Goal: Task Accomplishment & Management: Manage account settings

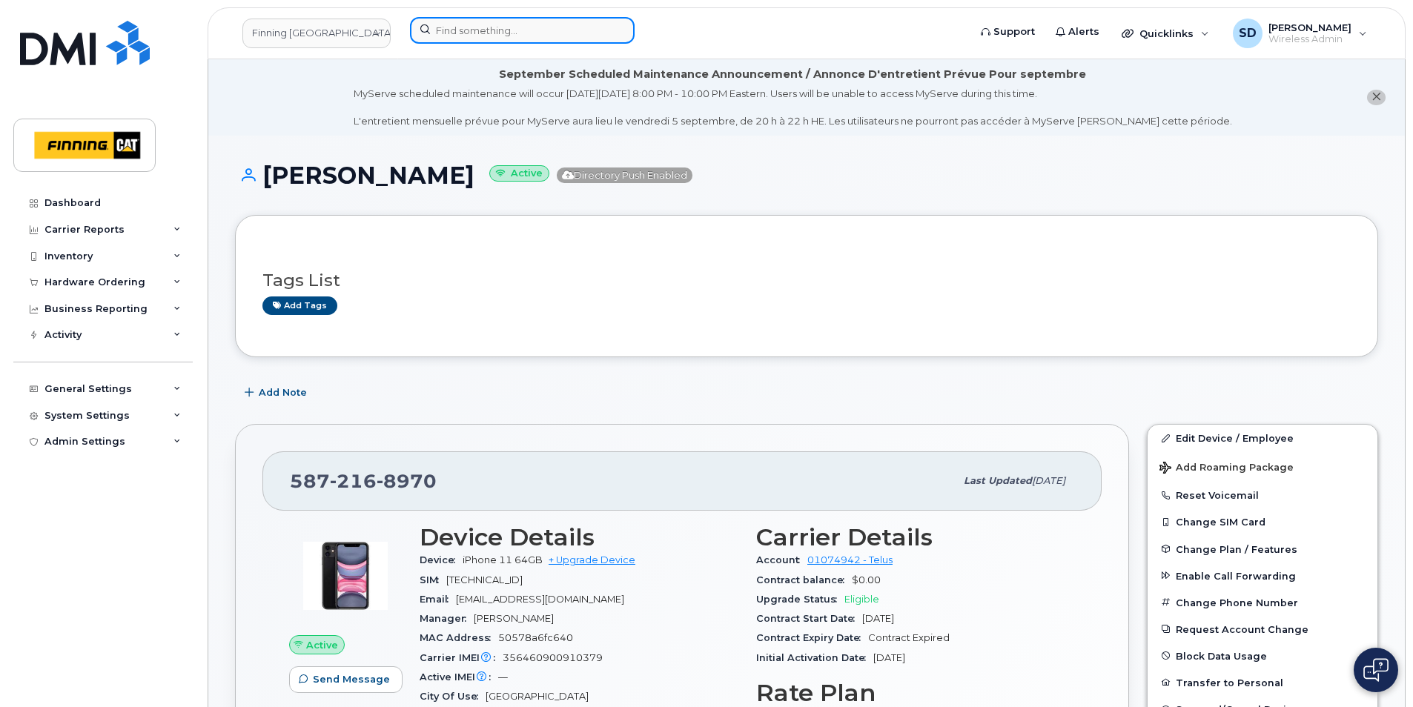
click at [486, 30] on input at bounding box center [522, 30] width 225 height 27
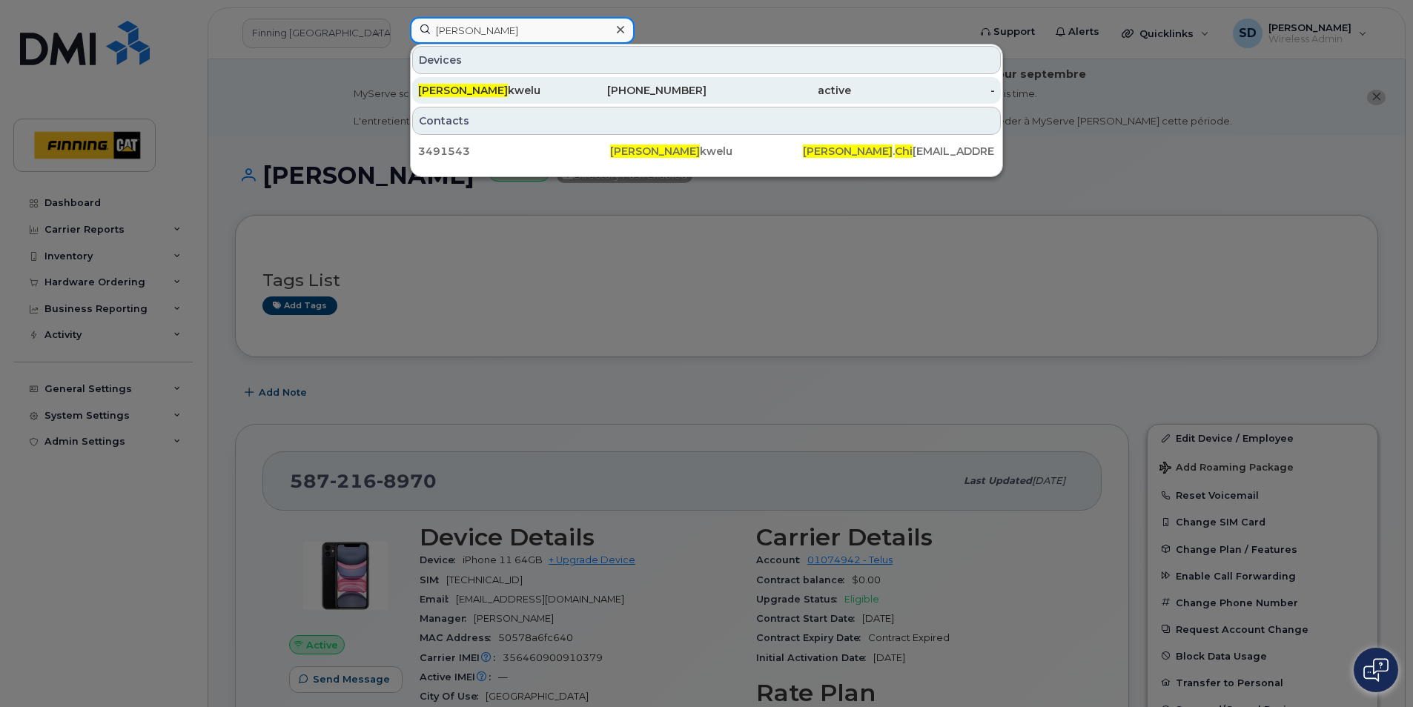
type input "Stanley Chi"
click at [448, 93] on span "Stanley Chi" at bounding box center [463, 90] width 90 height 13
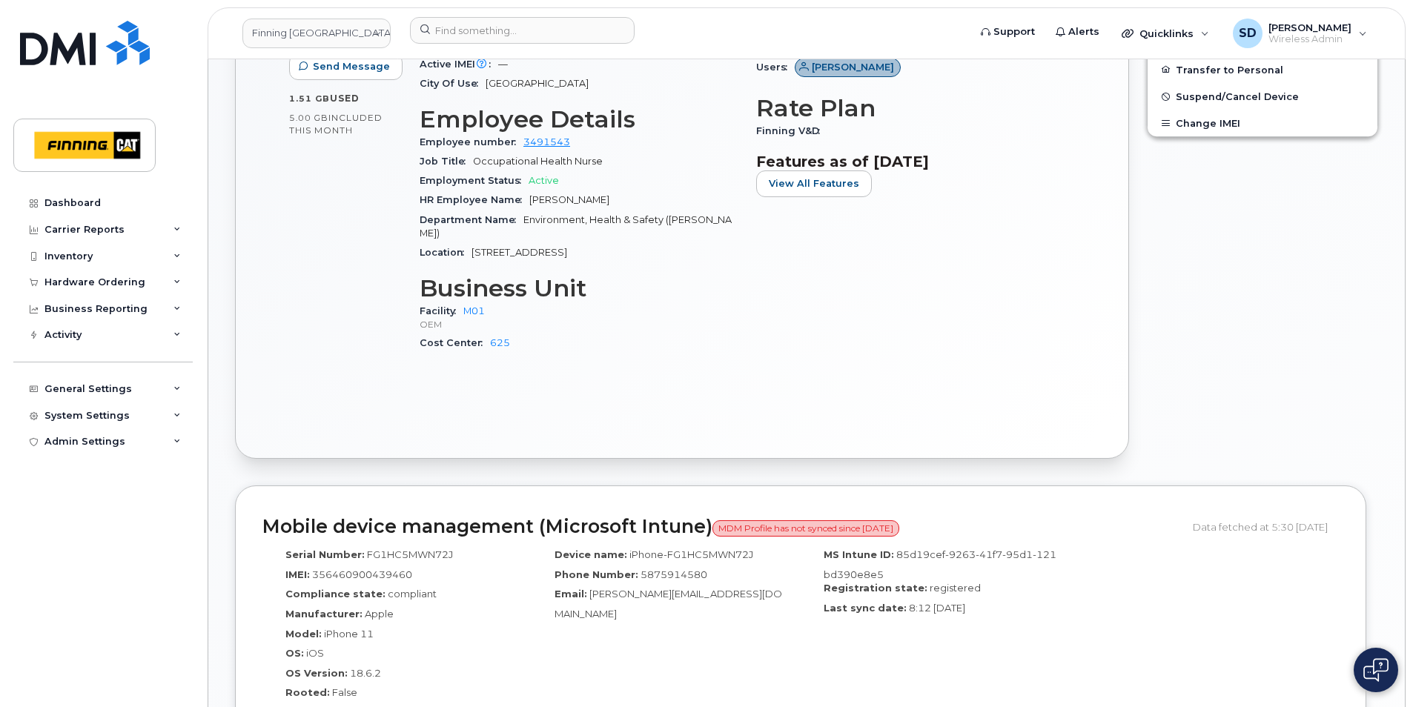
scroll to position [741, 0]
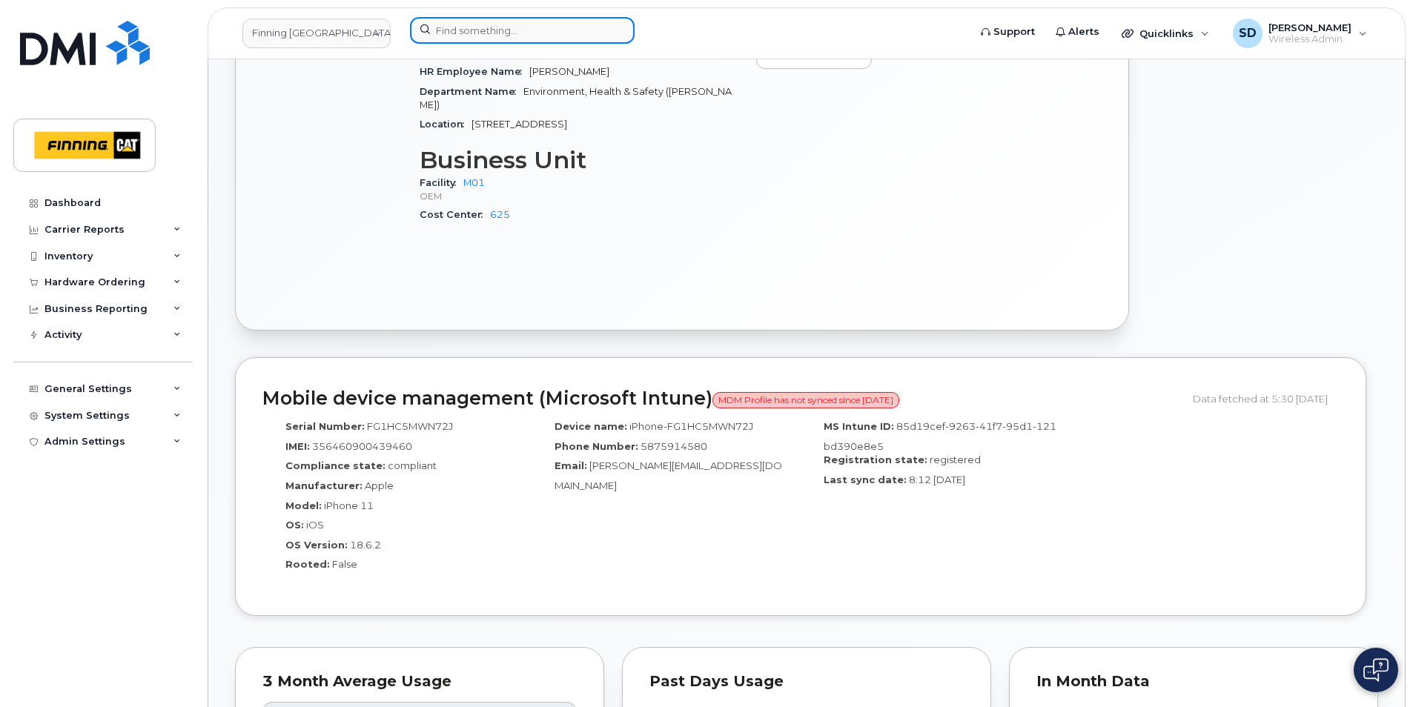
click at [469, 33] on input at bounding box center [522, 30] width 225 height 27
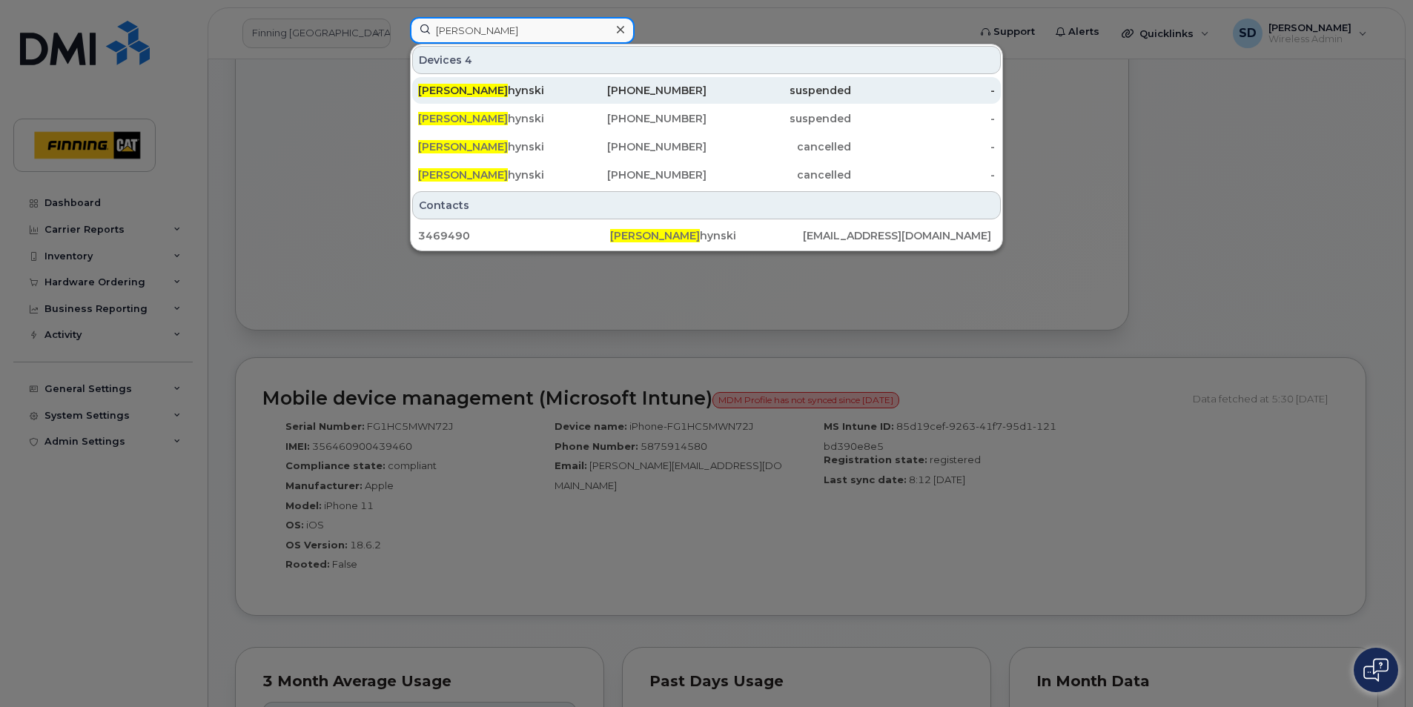
type input "Aaron Tys"
click at [468, 88] on span "Aaron Tys" at bounding box center [463, 90] width 90 height 13
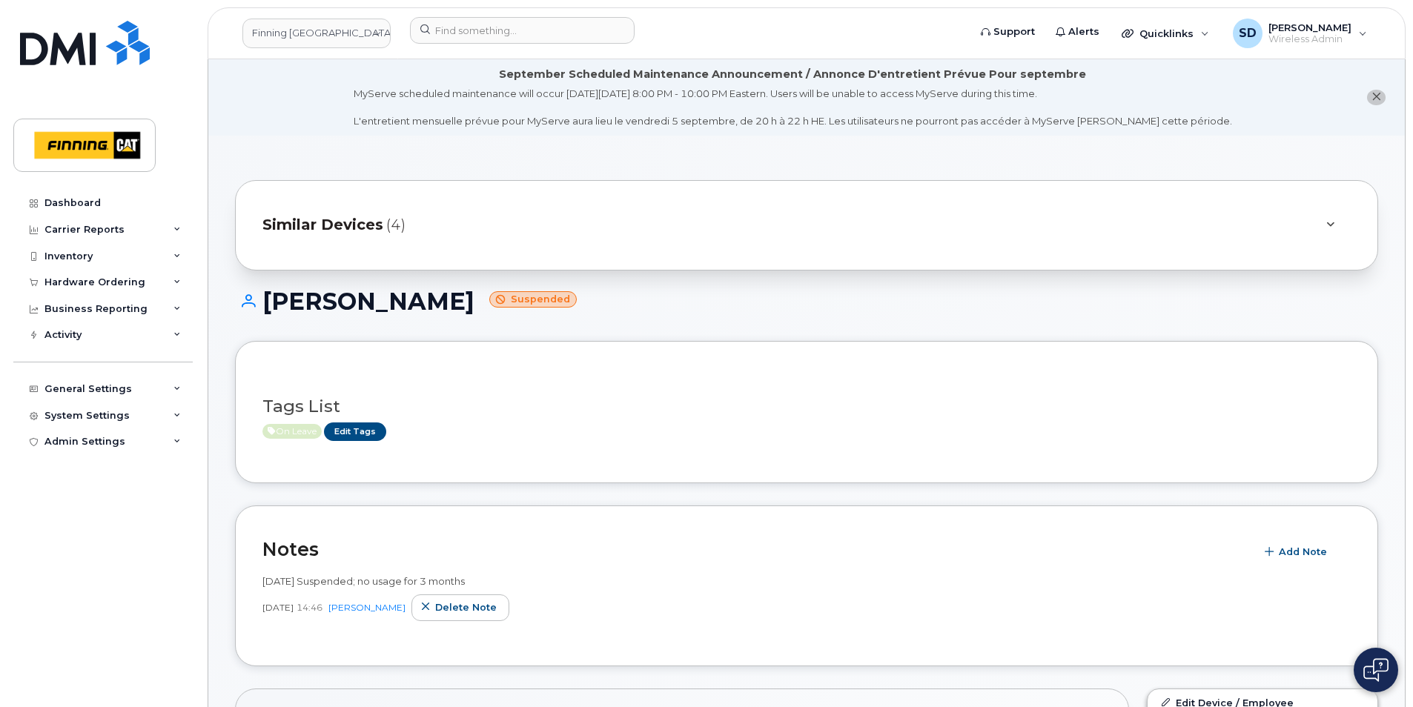
click at [328, 225] on span "Similar Devices" at bounding box center [322, 224] width 121 height 21
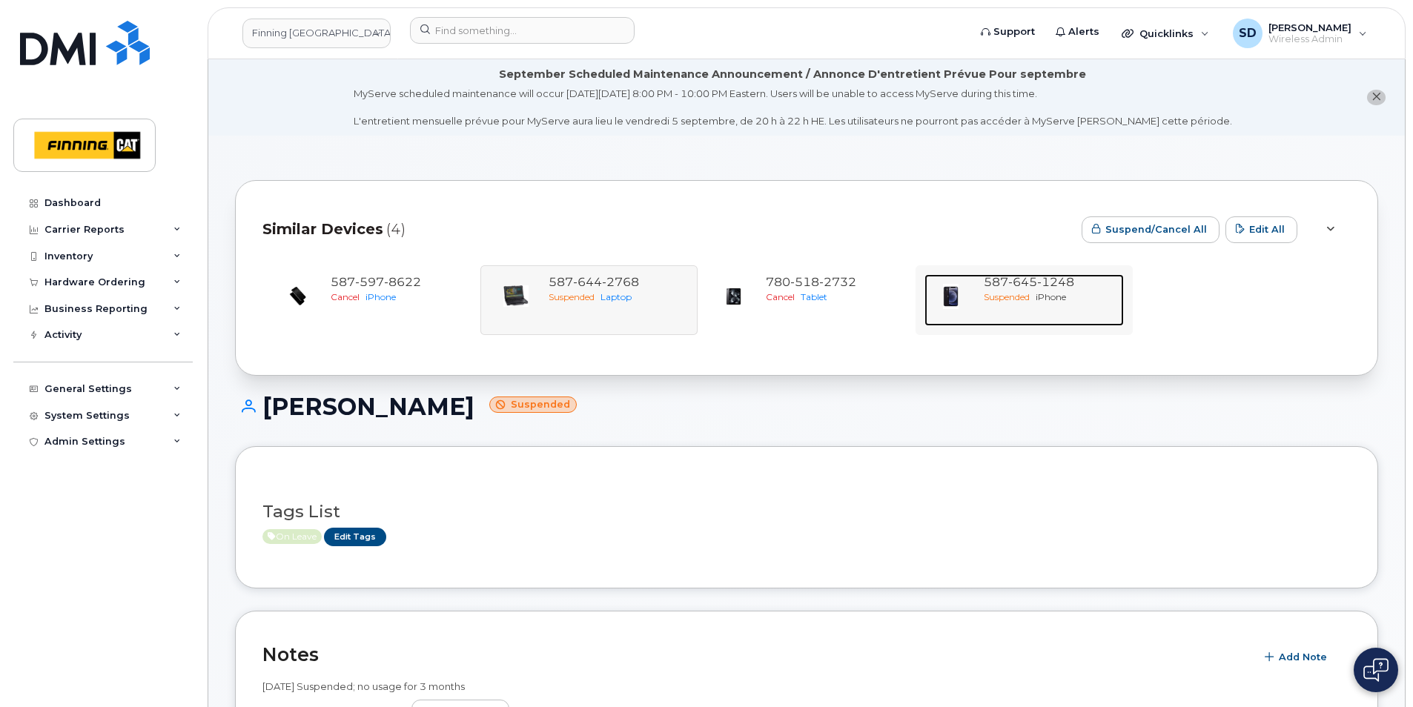
click at [992, 282] on span "587 645 1248" at bounding box center [1028, 282] width 90 height 14
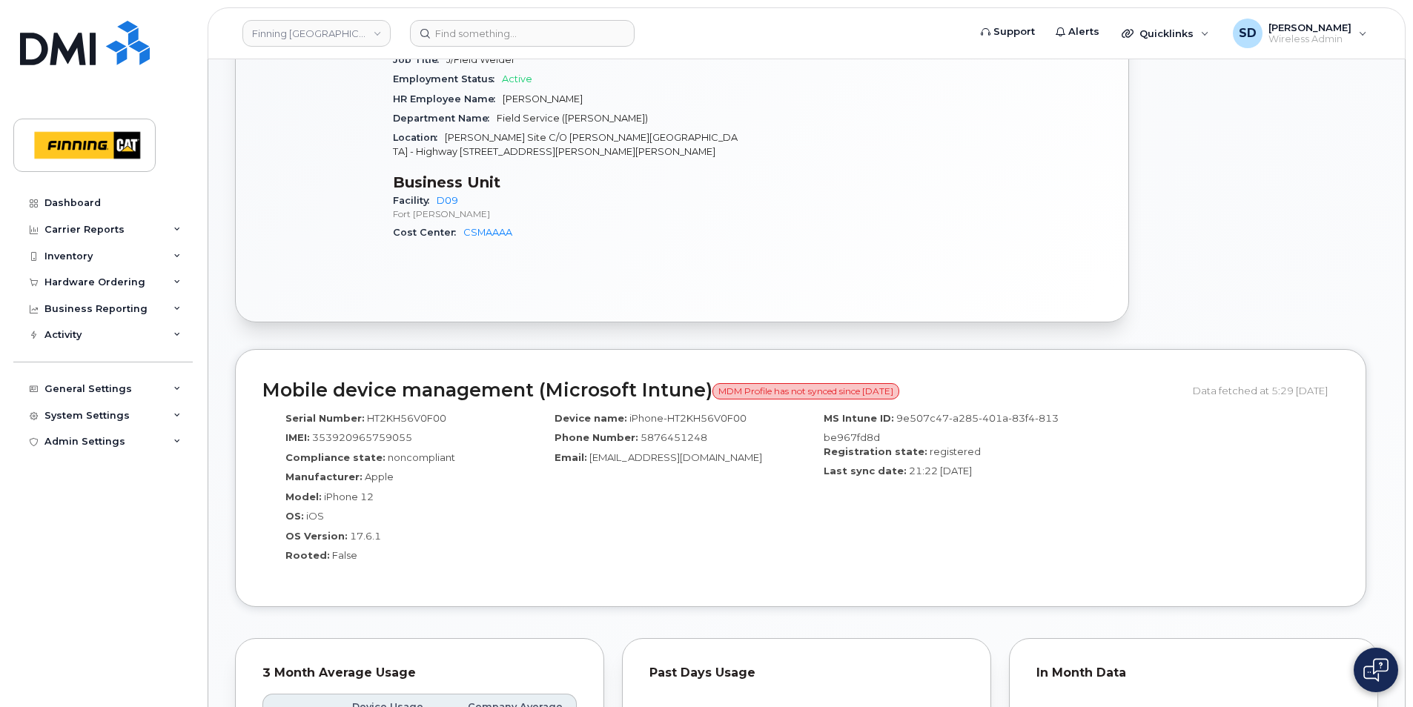
scroll to position [889, 0]
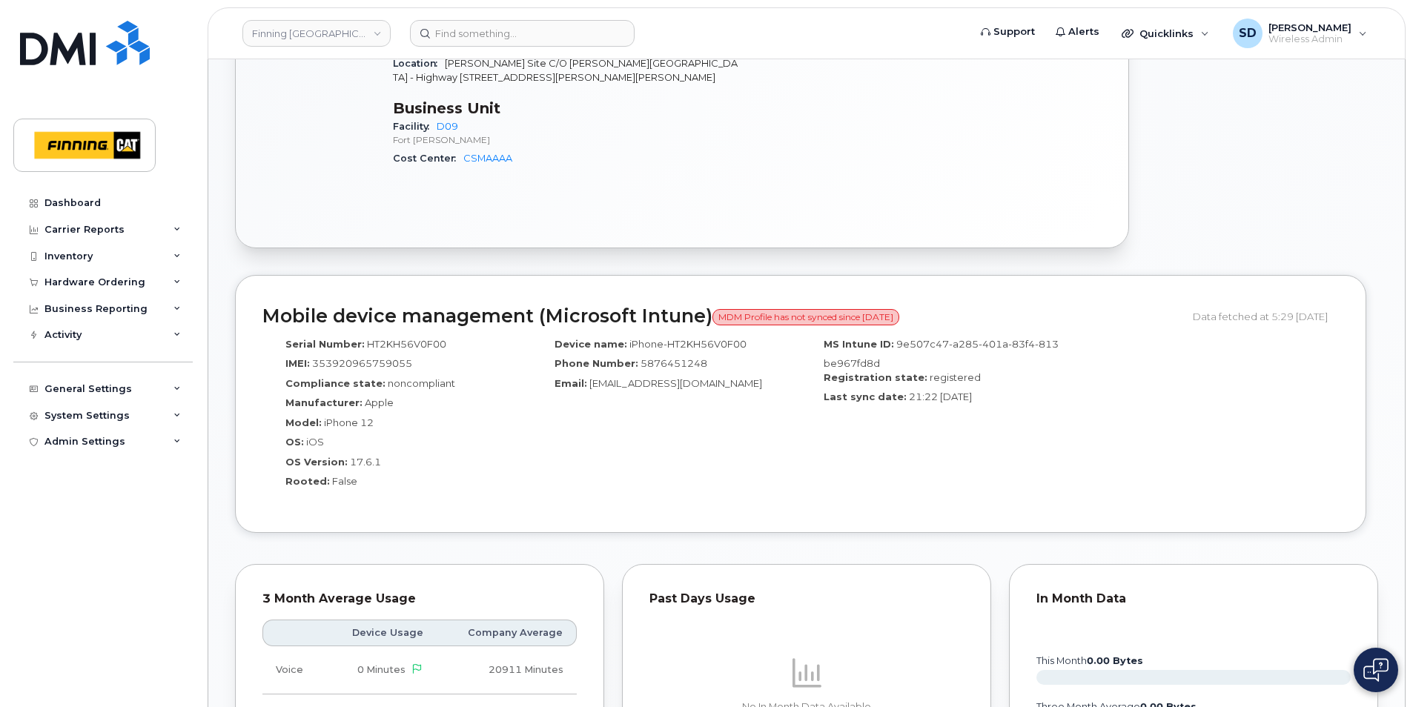
click at [873, 440] on div "MS Intune ID: 9e507c47-a285-401a-83f4-813be967fd8d Registration state: register…" at bounding box center [934, 419] width 269 height 176
drag, startPoint x: 752, startPoint y: 346, endPoint x: 665, endPoint y: 343, distance: 86.8
click at [665, 343] on div "Device name: iPhone-HT2KH56V0F00" at bounding box center [665, 347] width 247 height 20
copy span "HT2KH56V0F00"
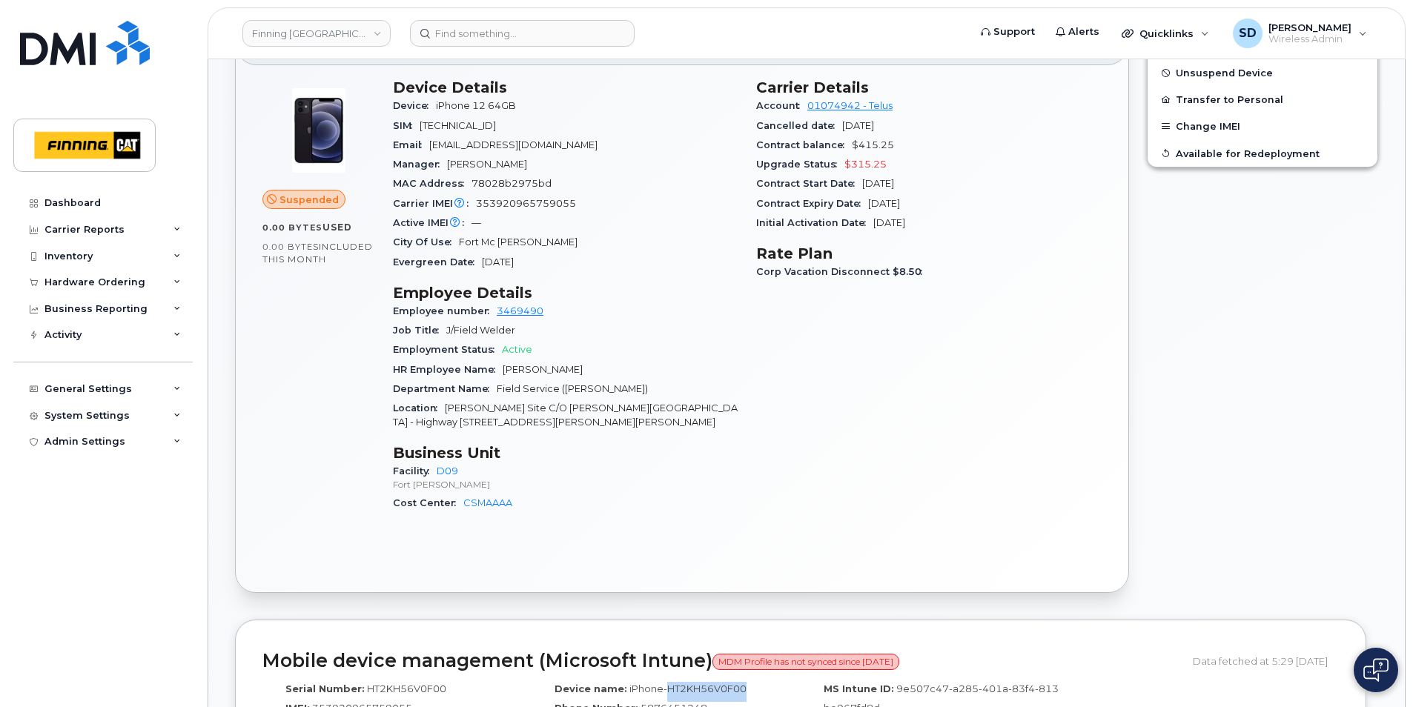
scroll to position [519, 0]
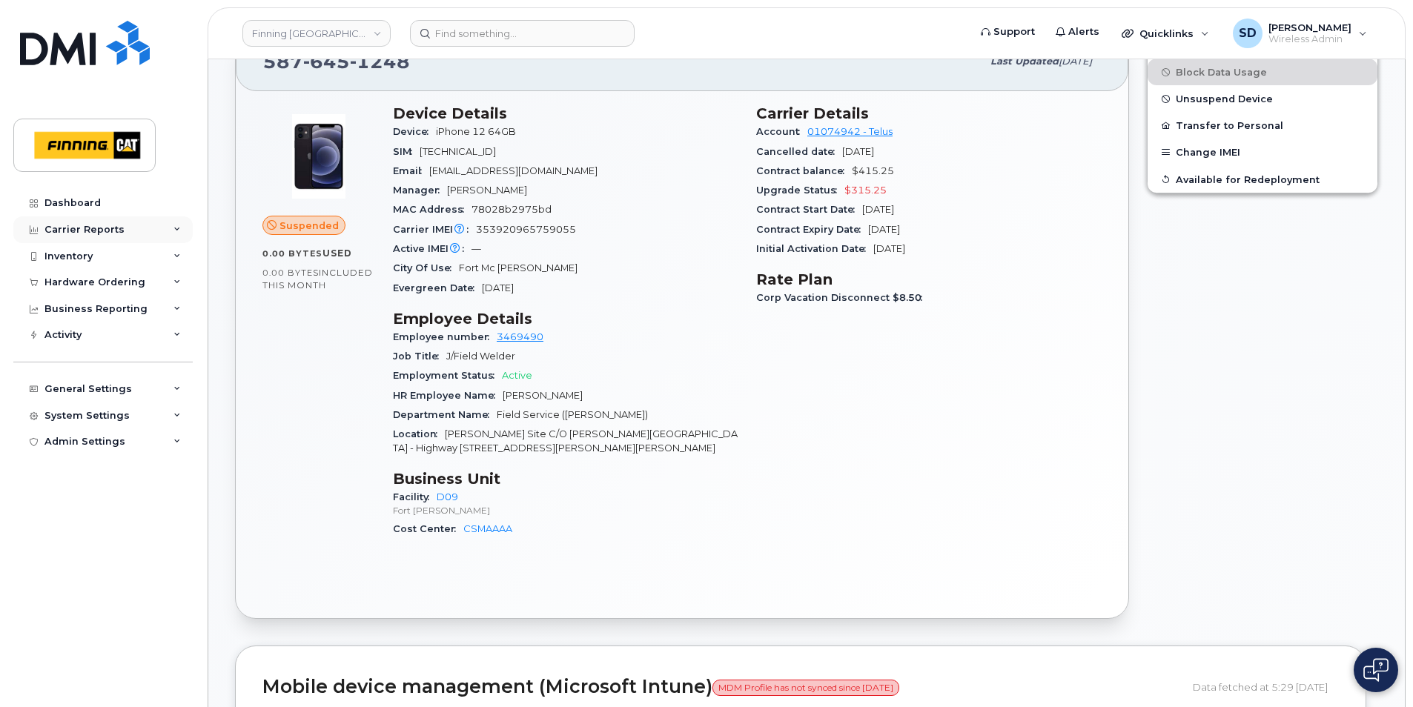
click at [105, 225] on div "Carrier Reports" at bounding box center [84, 230] width 80 height 12
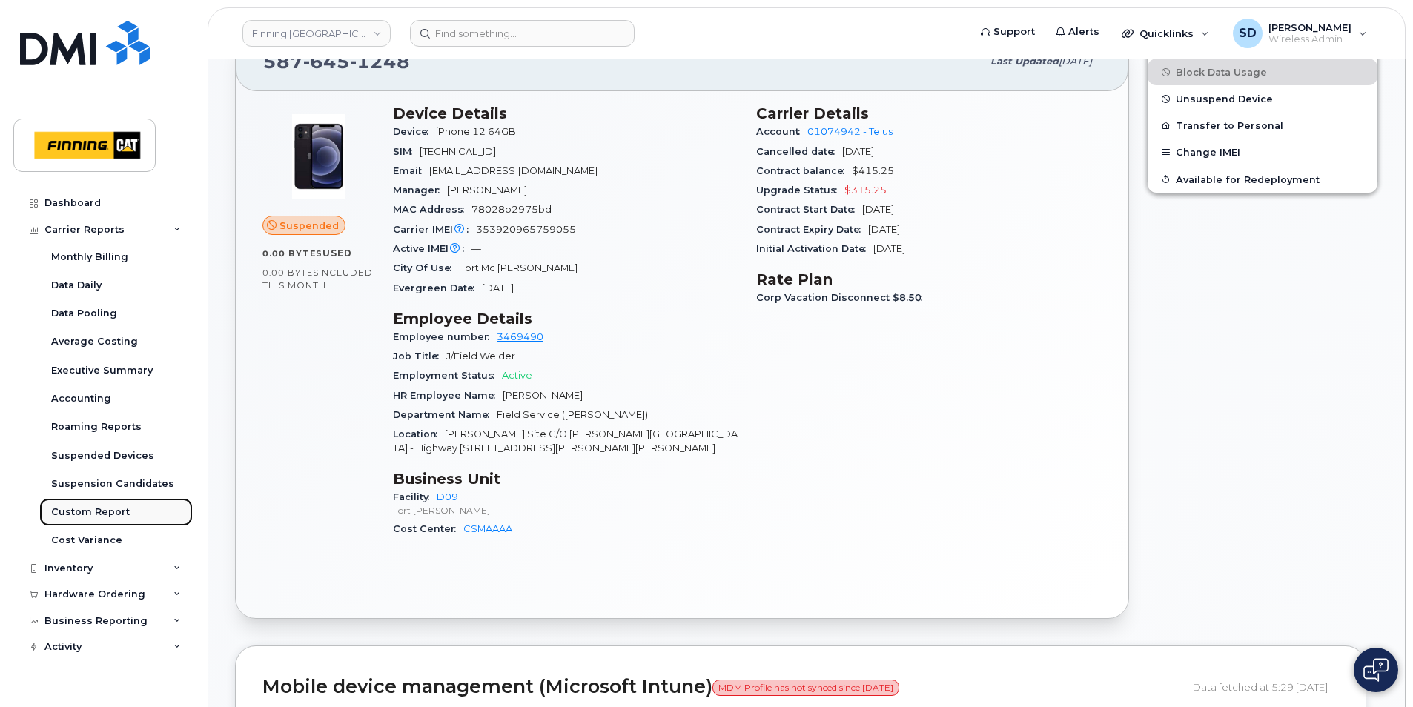
click at [114, 508] on div "Custom Report" at bounding box center [90, 511] width 79 height 13
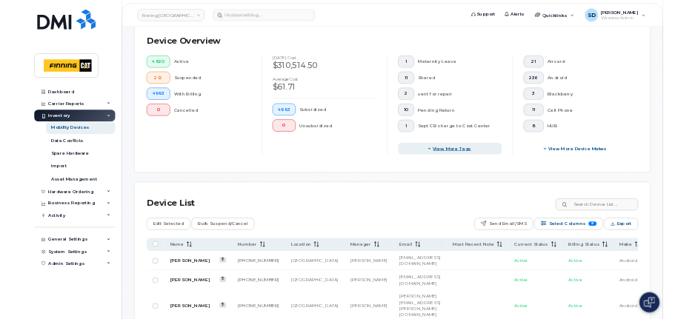
scroll to position [519, 0]
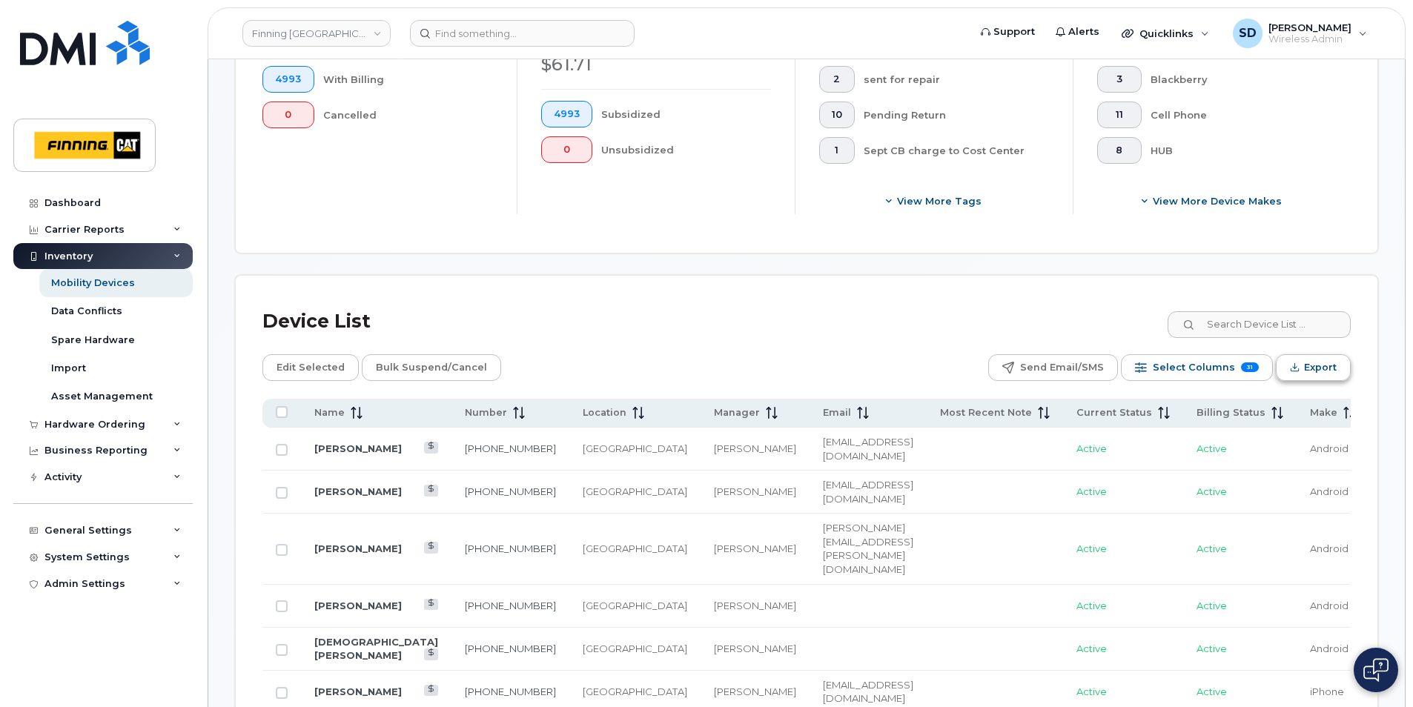
click at [1317, 367] on span "Export" at bounding box center [1320, 367] width 33 height 22
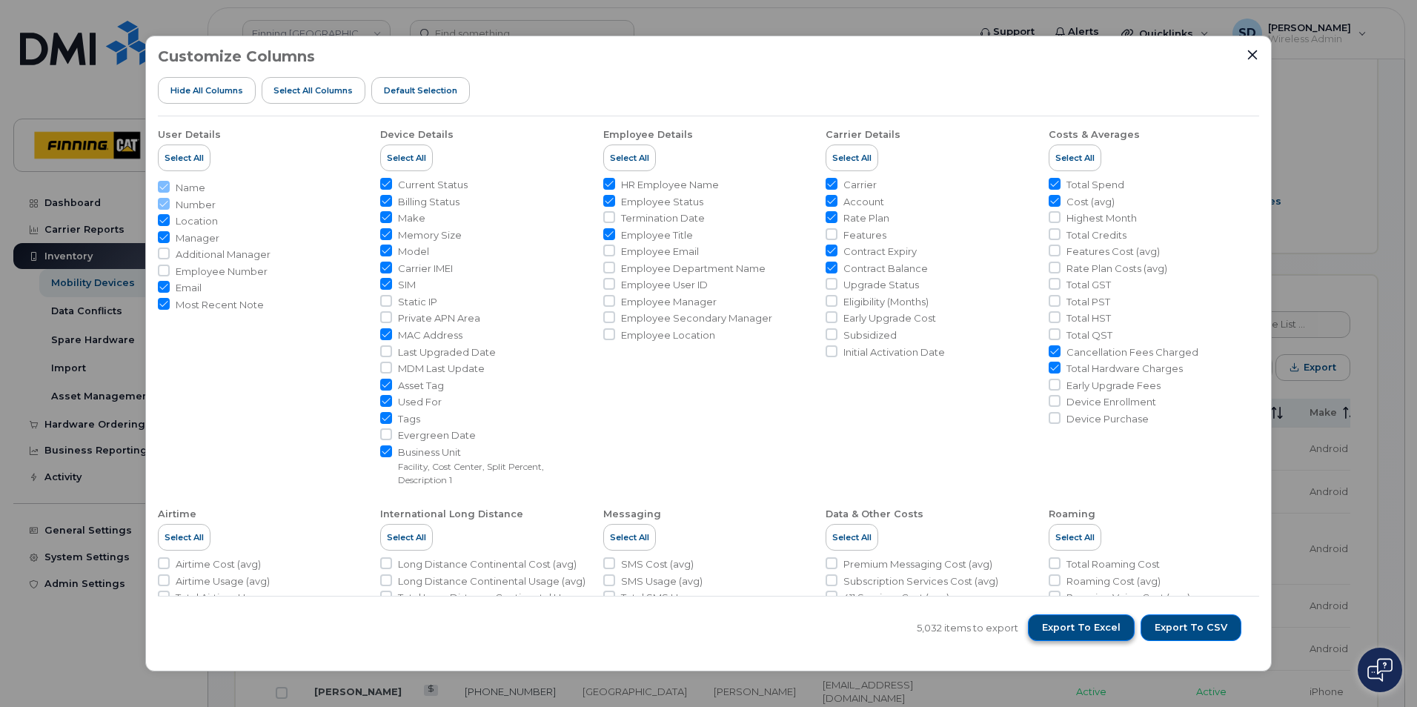
click at [1056, 630] on span "Export to Excel" at bounding box center [1081, 627] width 79 height 13
drag, startPoint x: 966, startPoint y: 24, endPoint x: 1041, endPoint y: 26, distance: 74.9
click div "Customize Columns Hide All Columns Select all Columns Default Selection User De…"
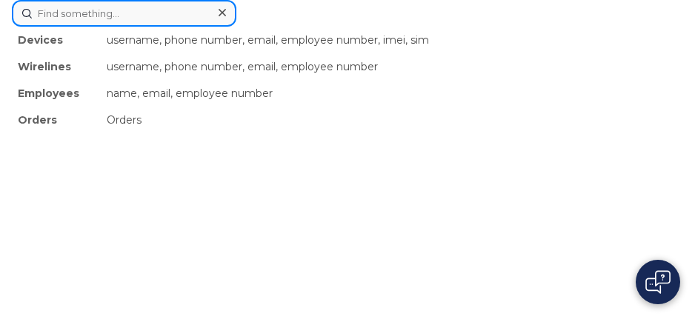
click div "Devices username, phone number, email, employee number, imei, sim Wirelines use…"
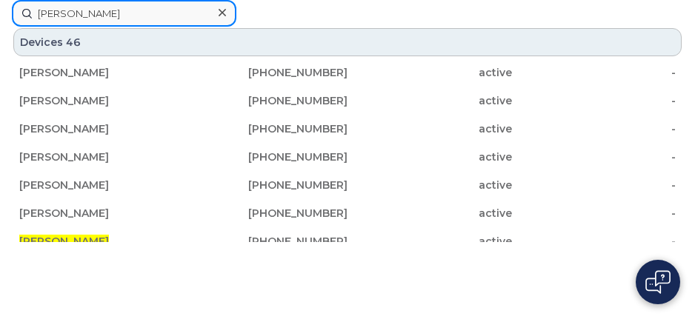
type input "Greg Wall"
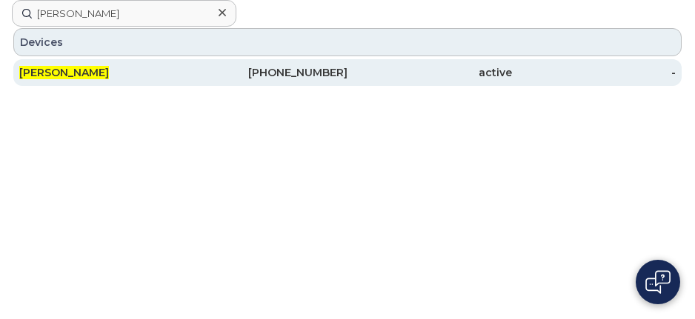
click span "Greg WALL"
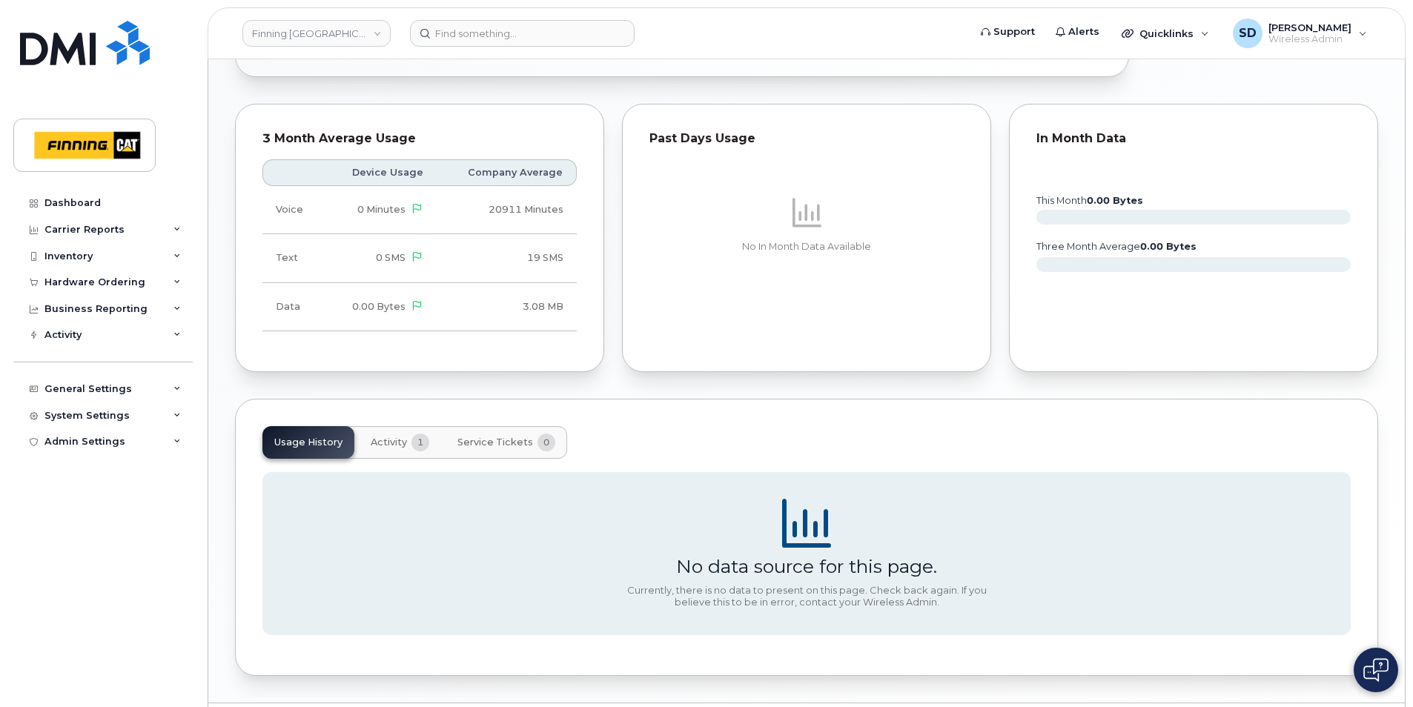
scroll to position [797, 0]
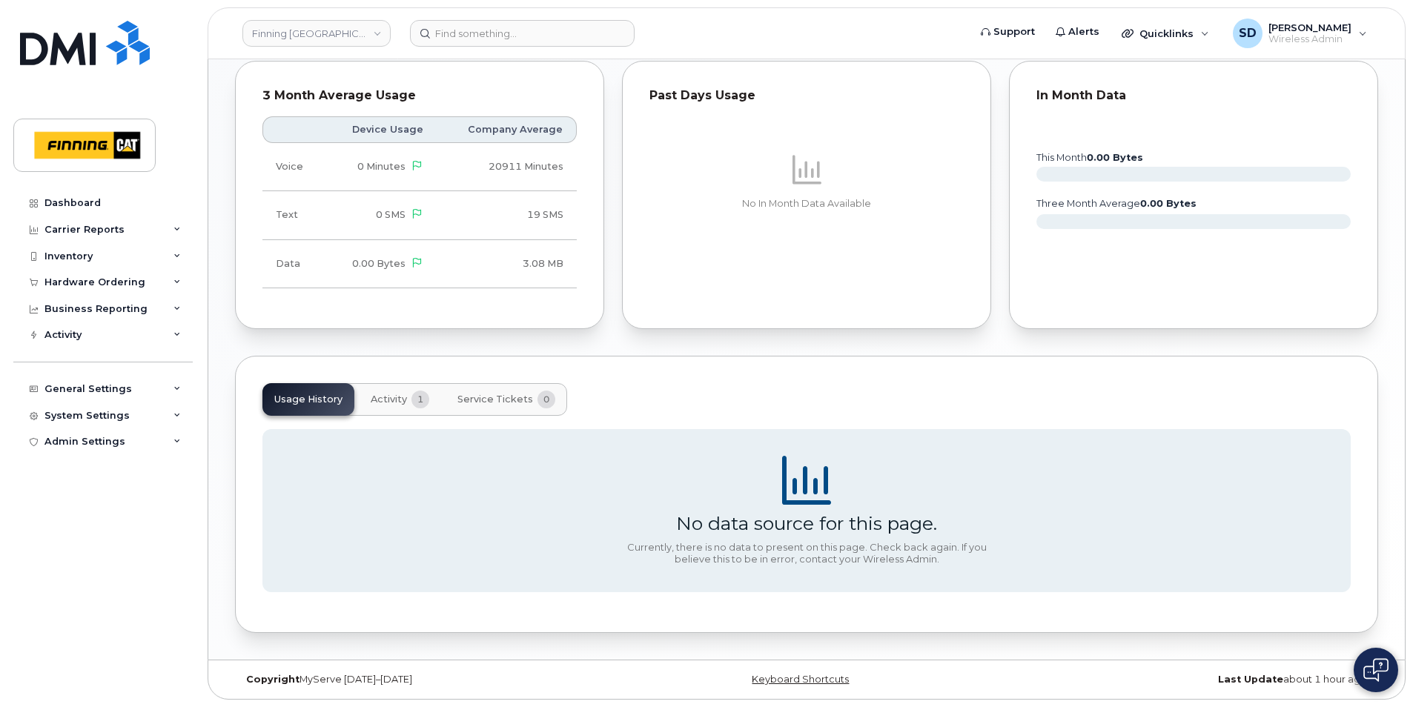
click button "Activity 1"
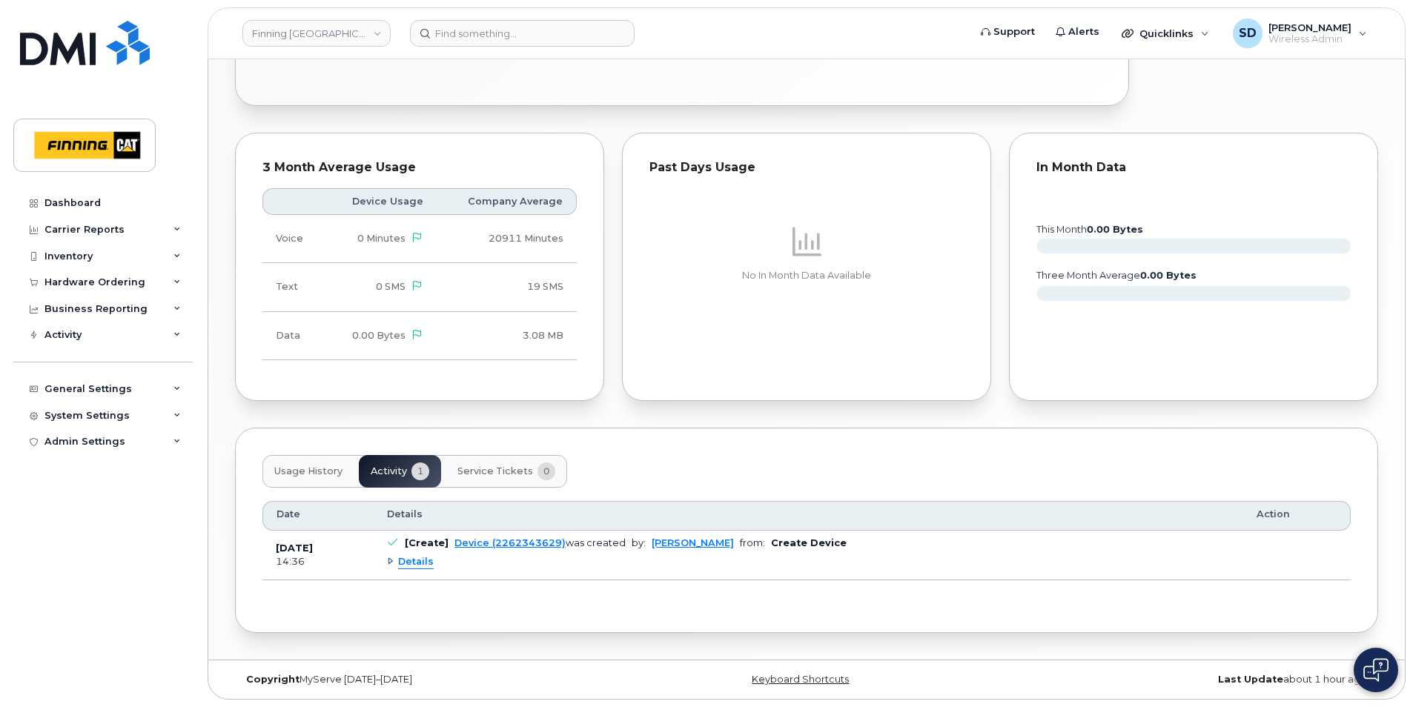
scroll to position [726, 0]
click span "Usage History"
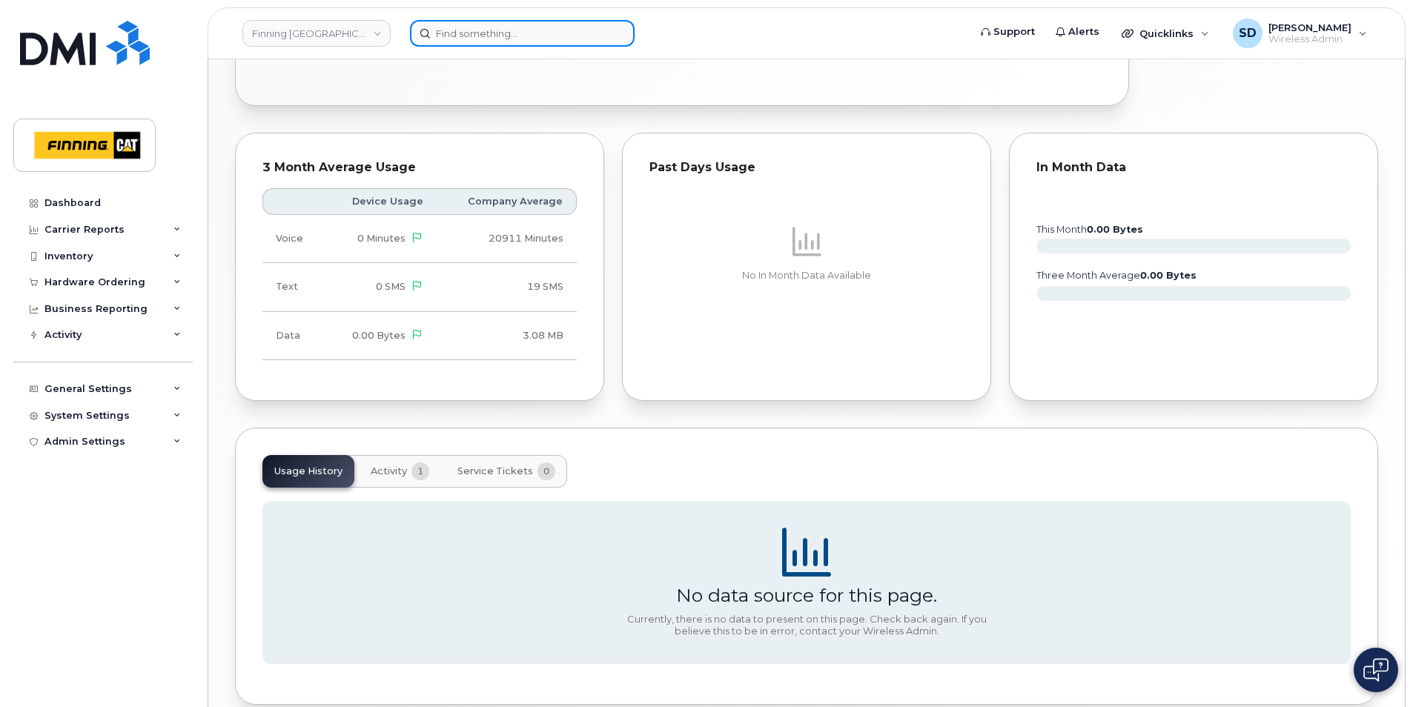
click input
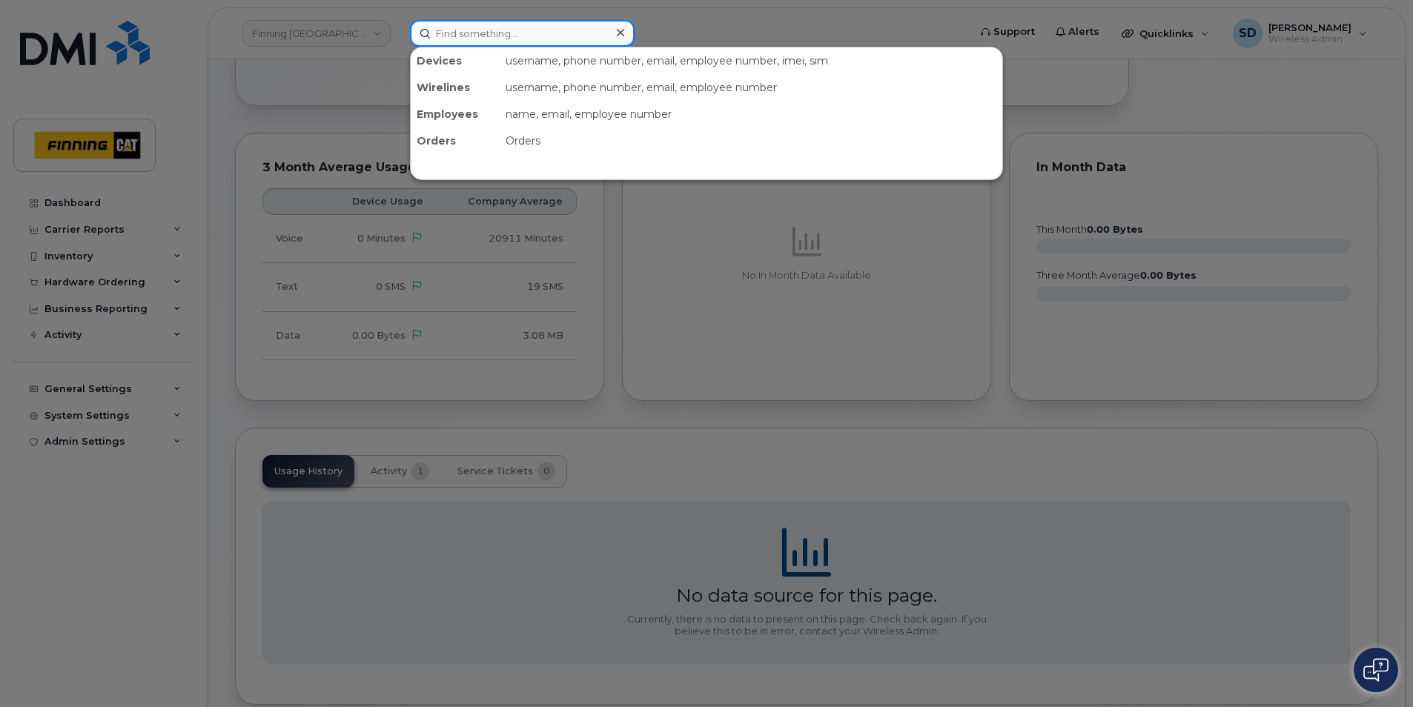
paste input "367-977-4829"
type input "367-977-4829"
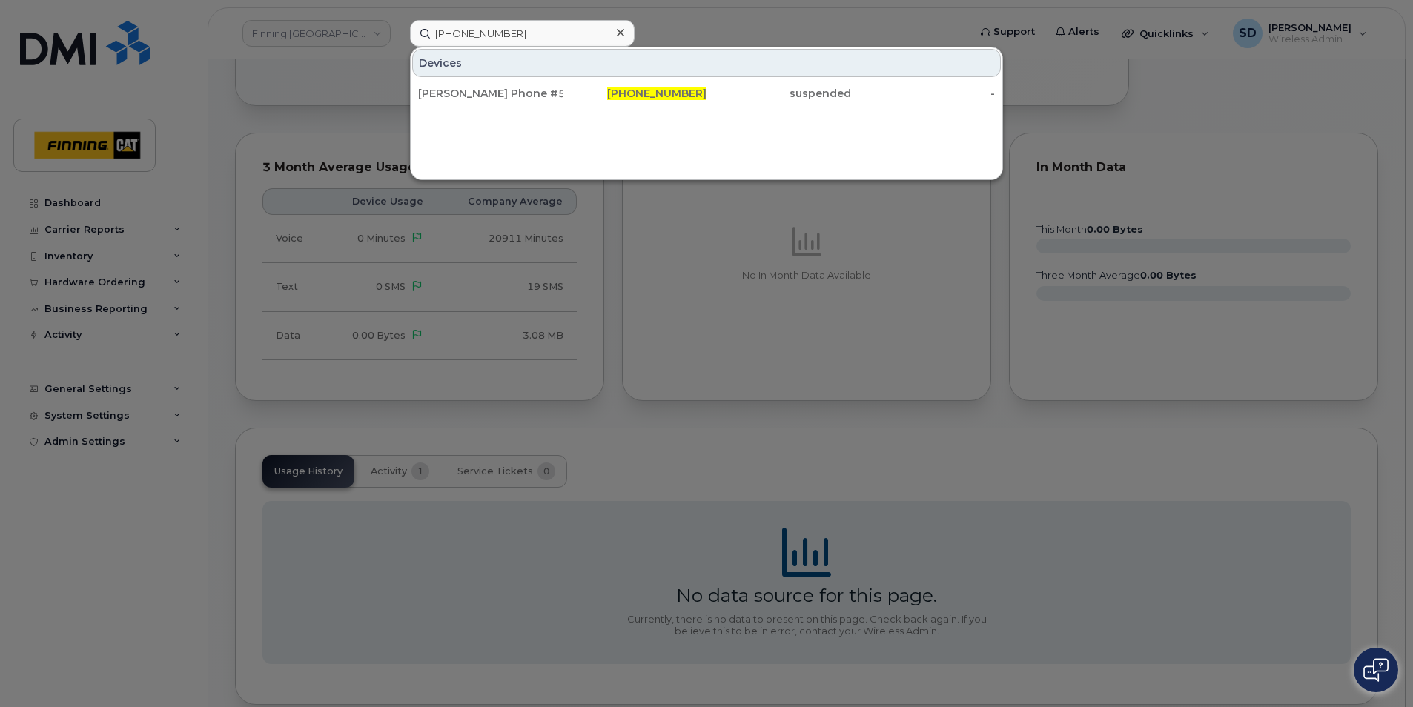
click div "Maxime Daudelin Phone #5"
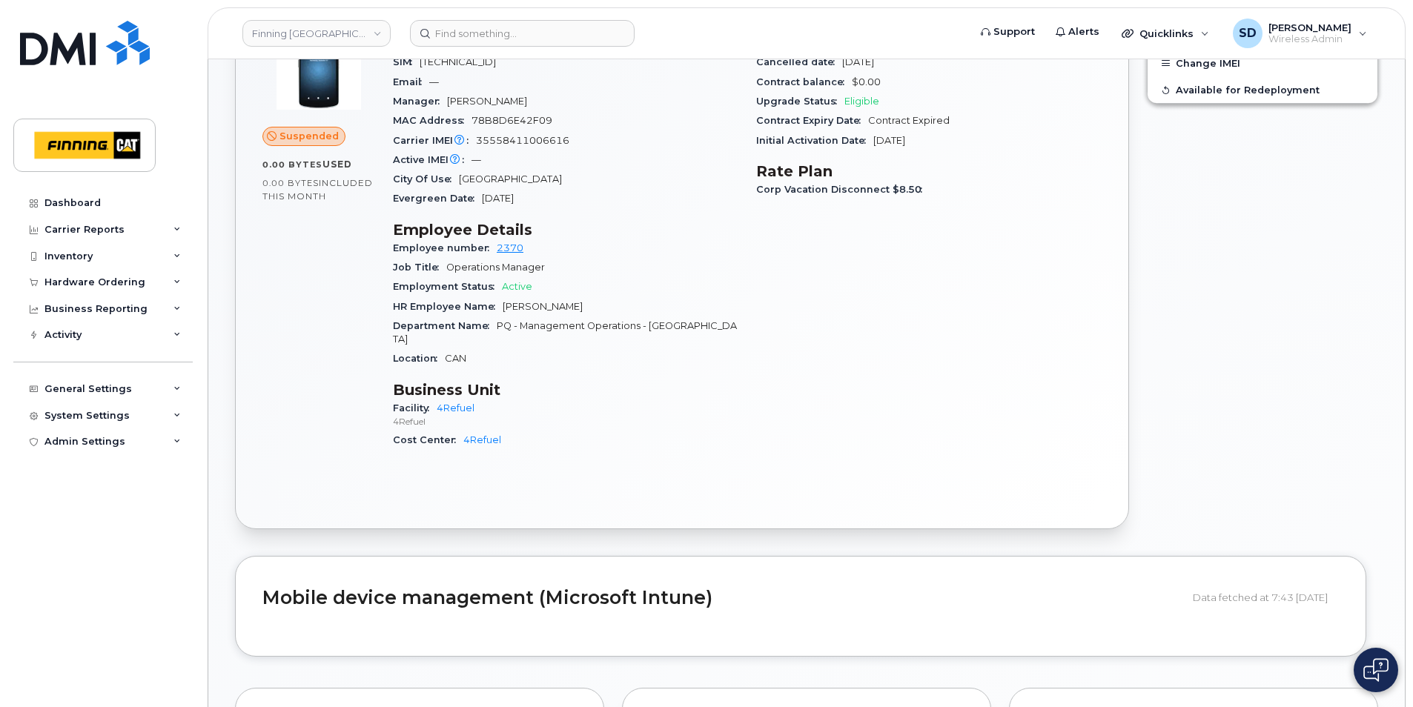
scroll to position [741, 0]
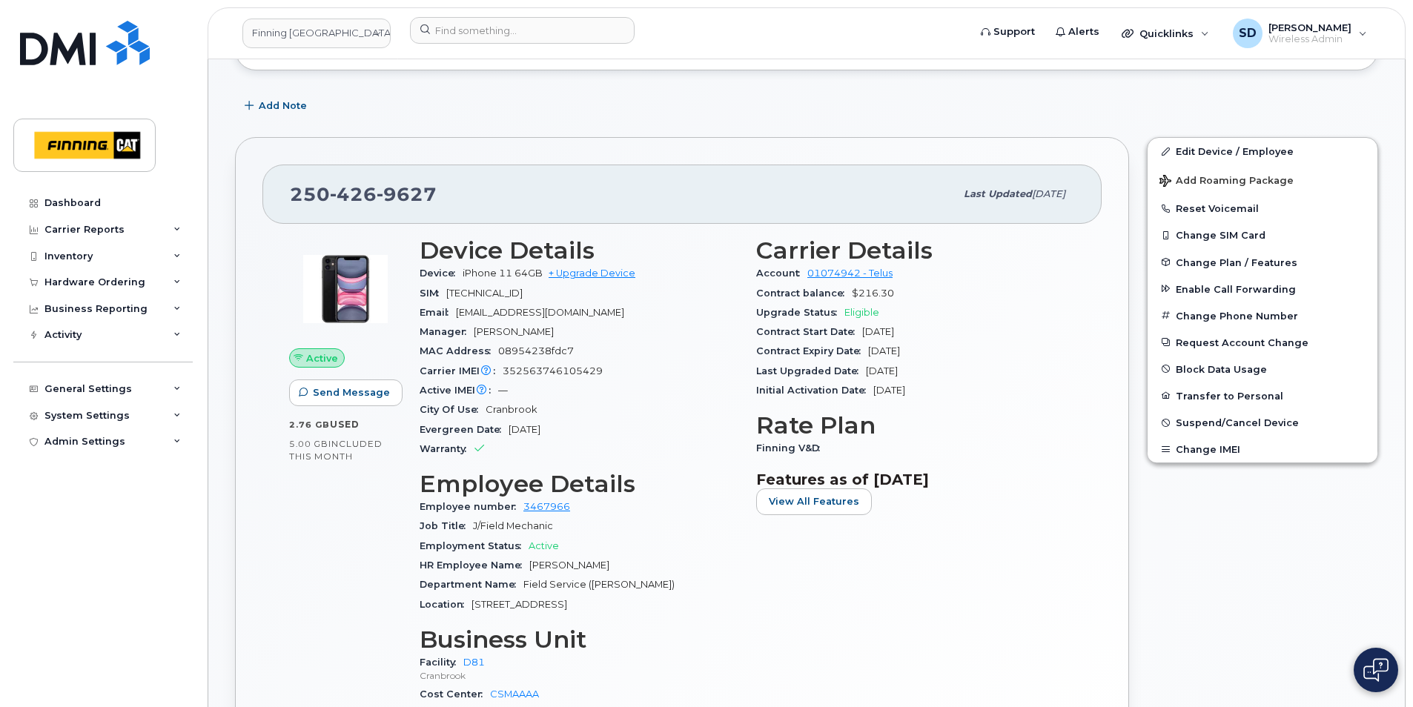
scroll to position [222, 0]
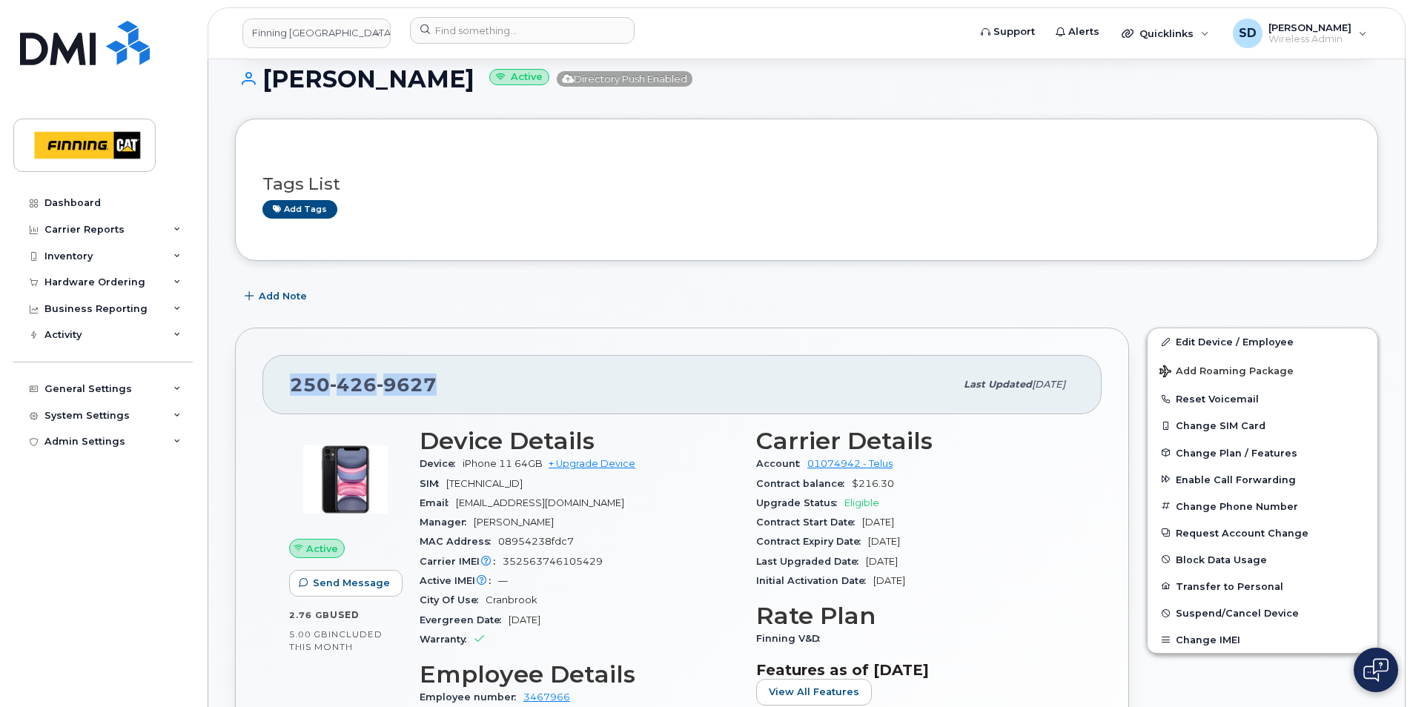
drag, startPoint x: 444, startPoint y: 377, endPoint x: 260, endPoint y: 365, distance: 184.2
click at [260, 365] on div "[PHONE_NUMBER] Last updated [DATE] Active Send Message 2.76 GB  used 5.00 GB  i…" at bounding box center [682, 664] width 894 height 673
drag, startPoint x: 260, startPoint y: 365, endPoint x: 315, endPoint y: 380, distance: 56.8
copy span "[PHONE_NUMBER]"
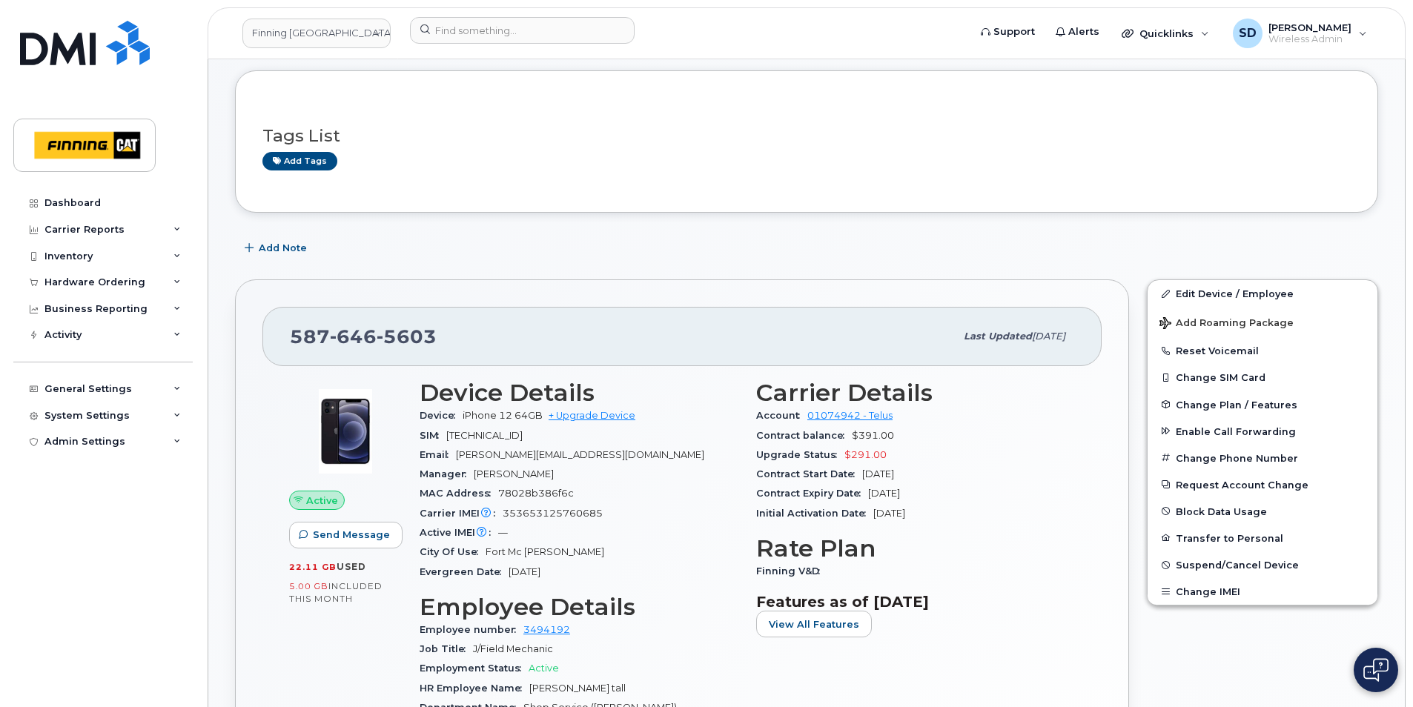
scroll to position [296, 0]
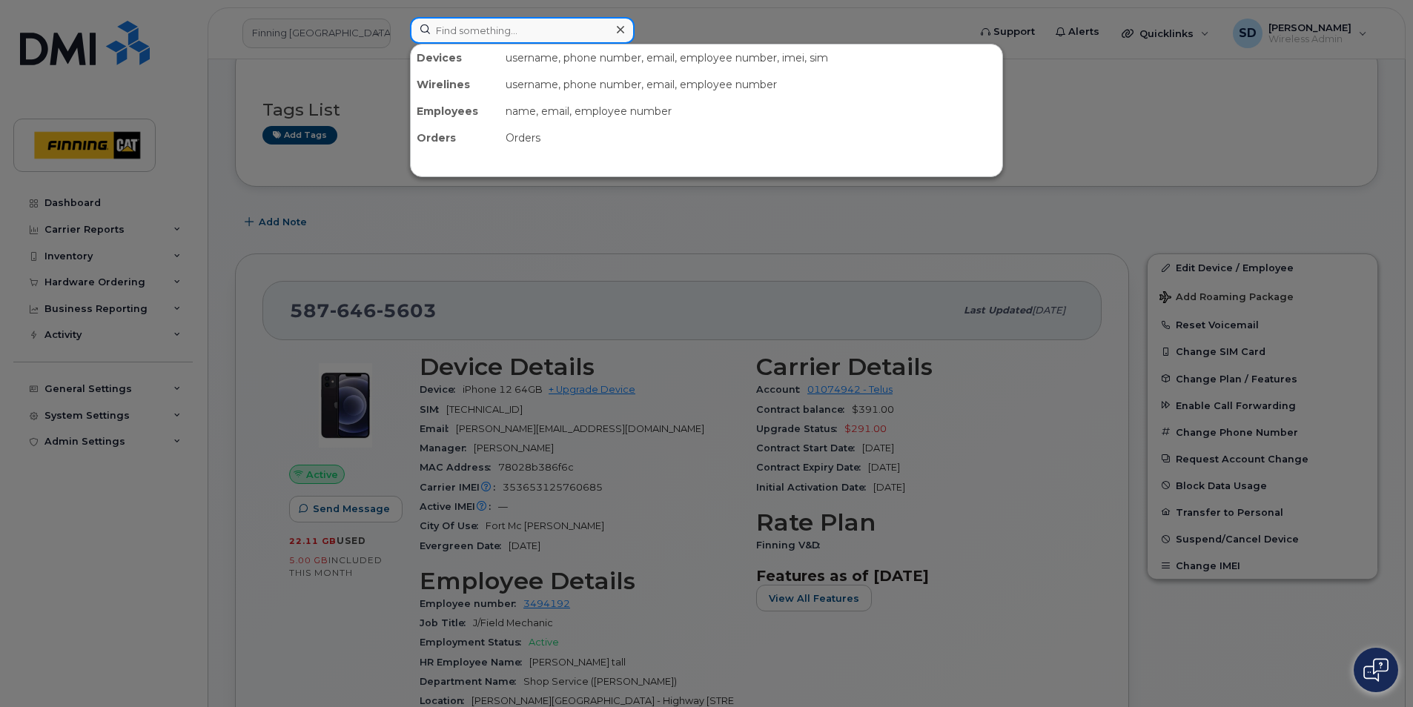
click at [477, 31] on input at bounding box center [522, 30] width 225 height 27
click at [457, 26] on input at bounding box center [522, 30] width 225 height 27
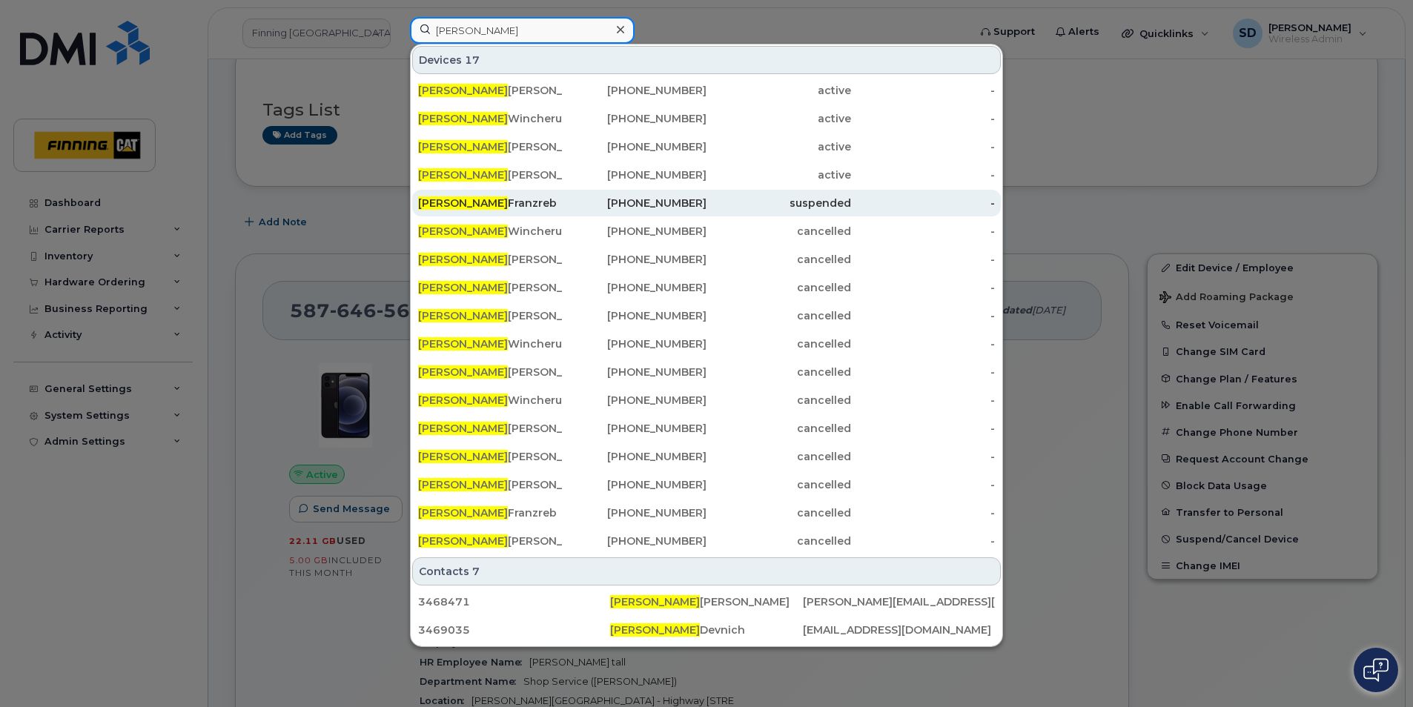
type input "Lyndon"
drag, startPoint x: 462, startPoint y: 206, endPoint x: 463, endPoint y: 196, distance: 9.7
click at [462, 206] on div "Lyndon Franzreb" at bounding box center [490, 203] width 145 height 15
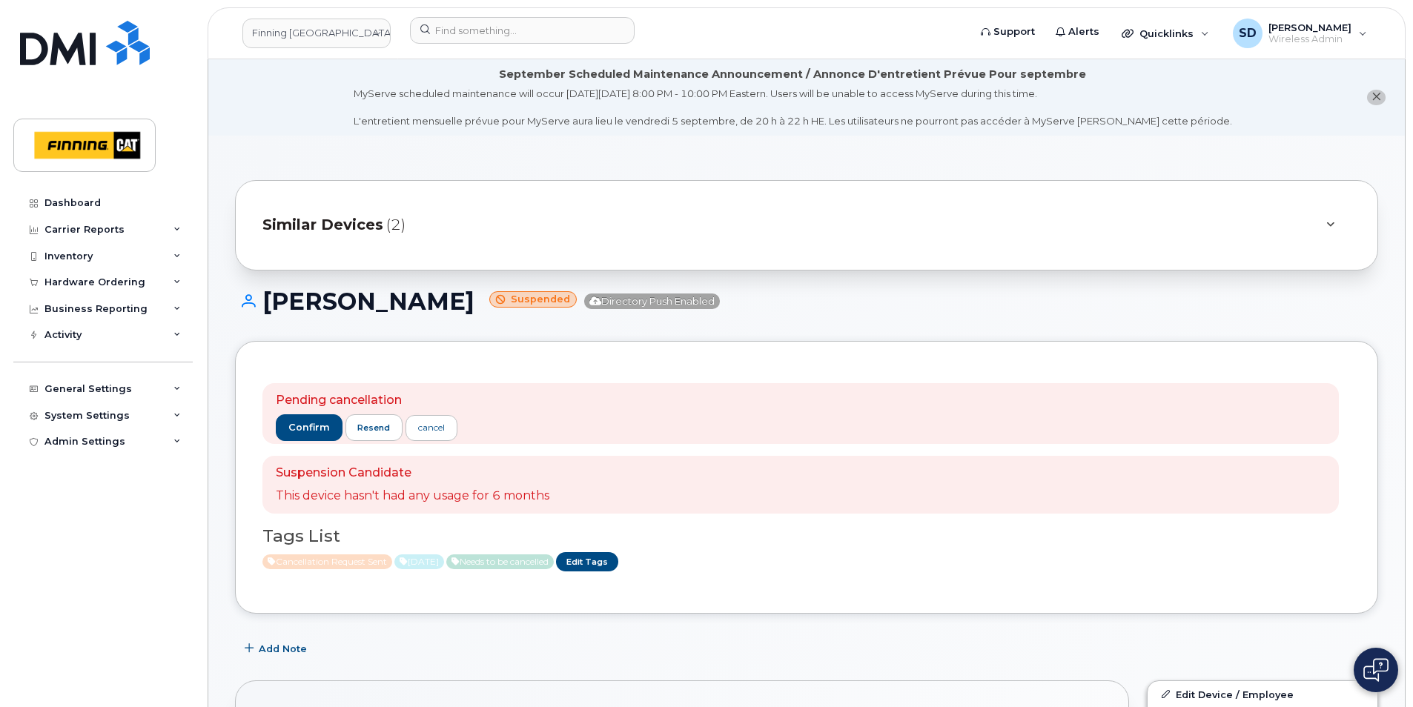
click at [342, 220] on span "Similar Devices" at bounding box center [322, 224] width 121 height 21
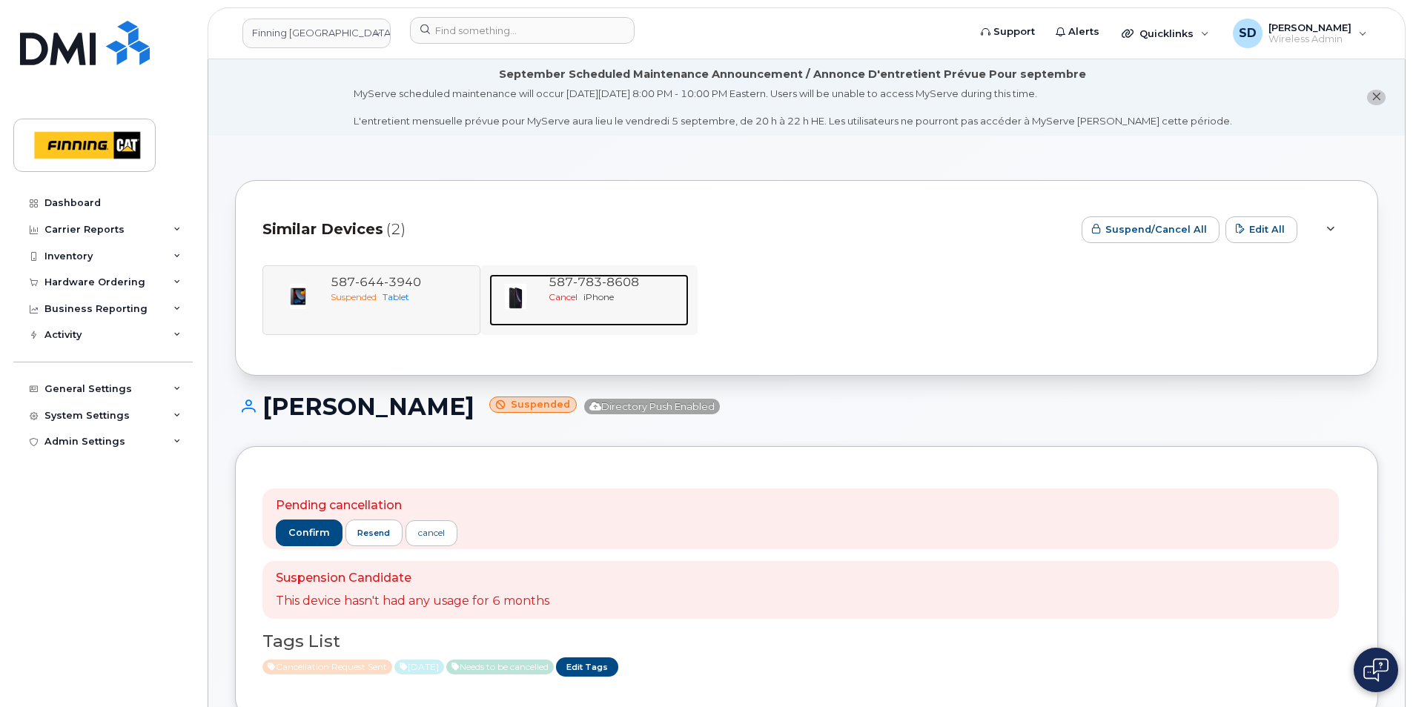
click at [606, 282] on span "8608" at bounding box center [620, 282] width 37 height 14
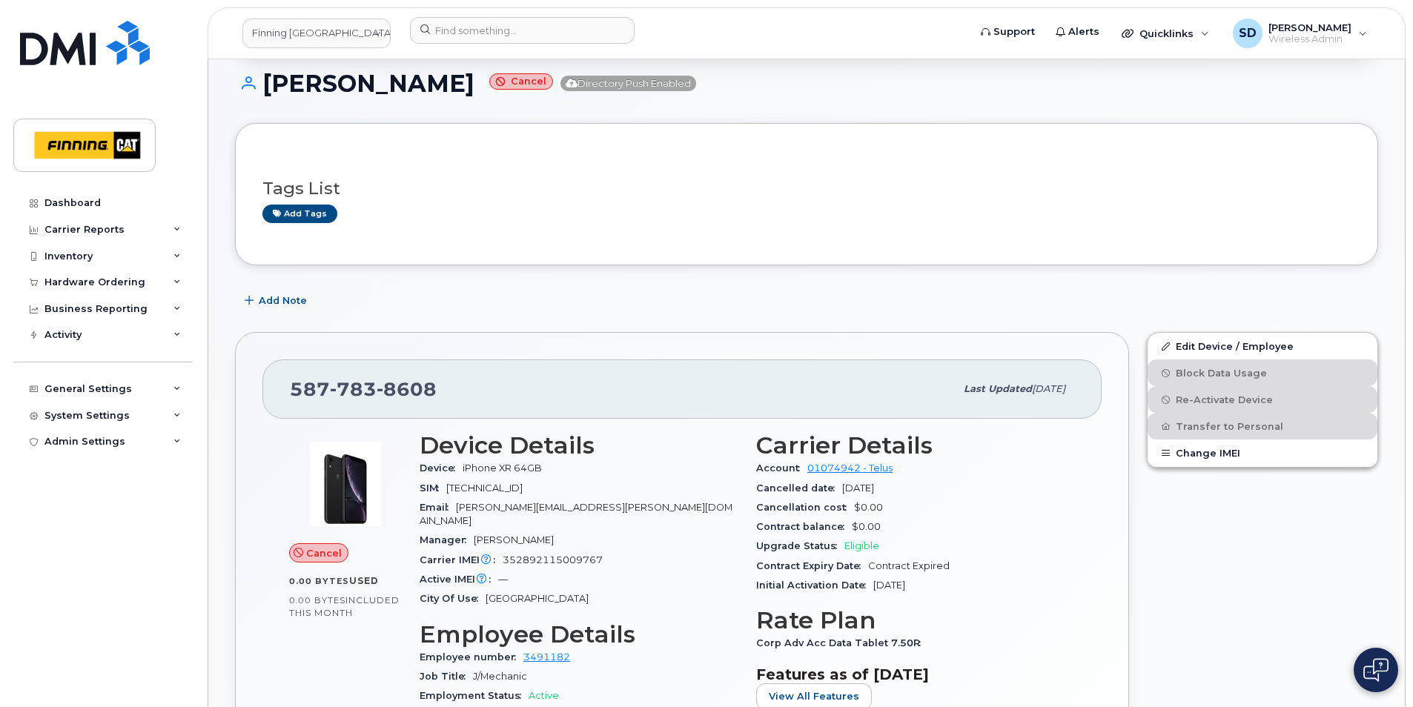
scroll to position [74, 0]
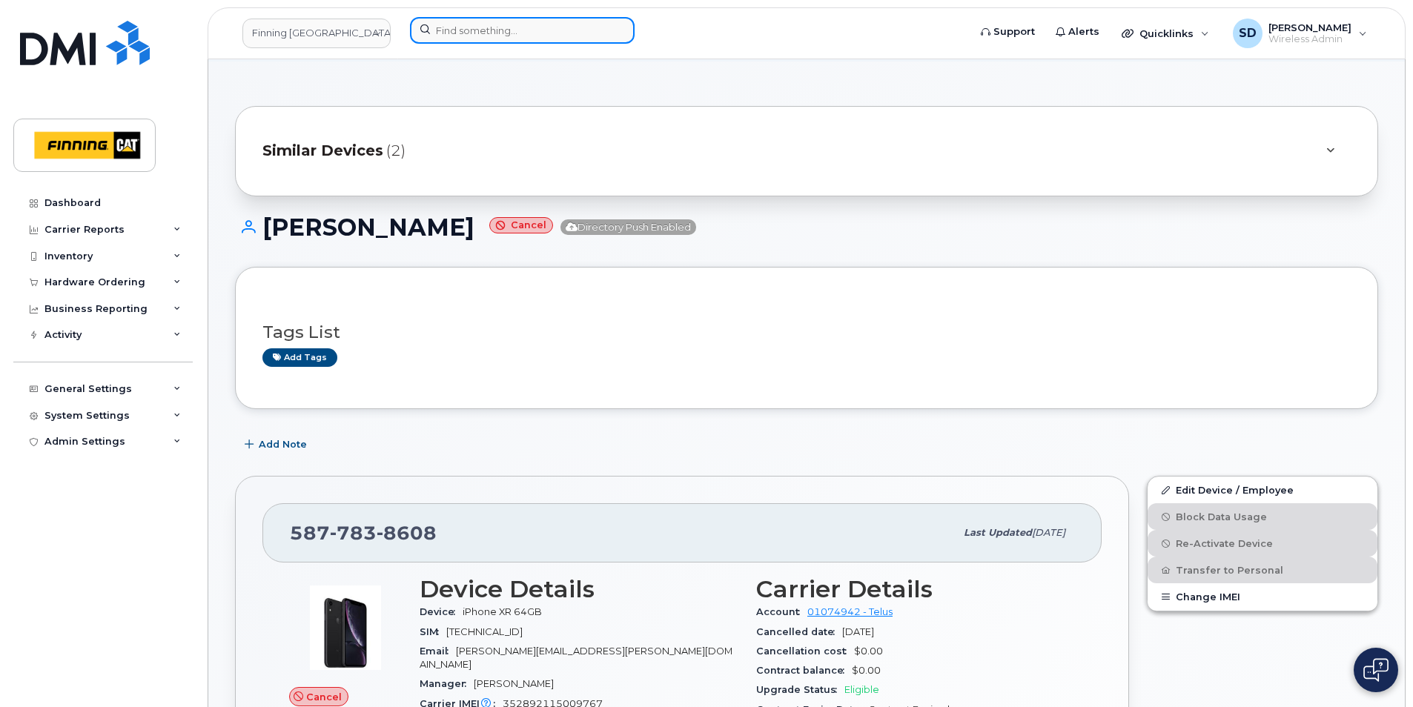
click at [478, 28] on input at bounding box center [522, 30] width 225 height 27
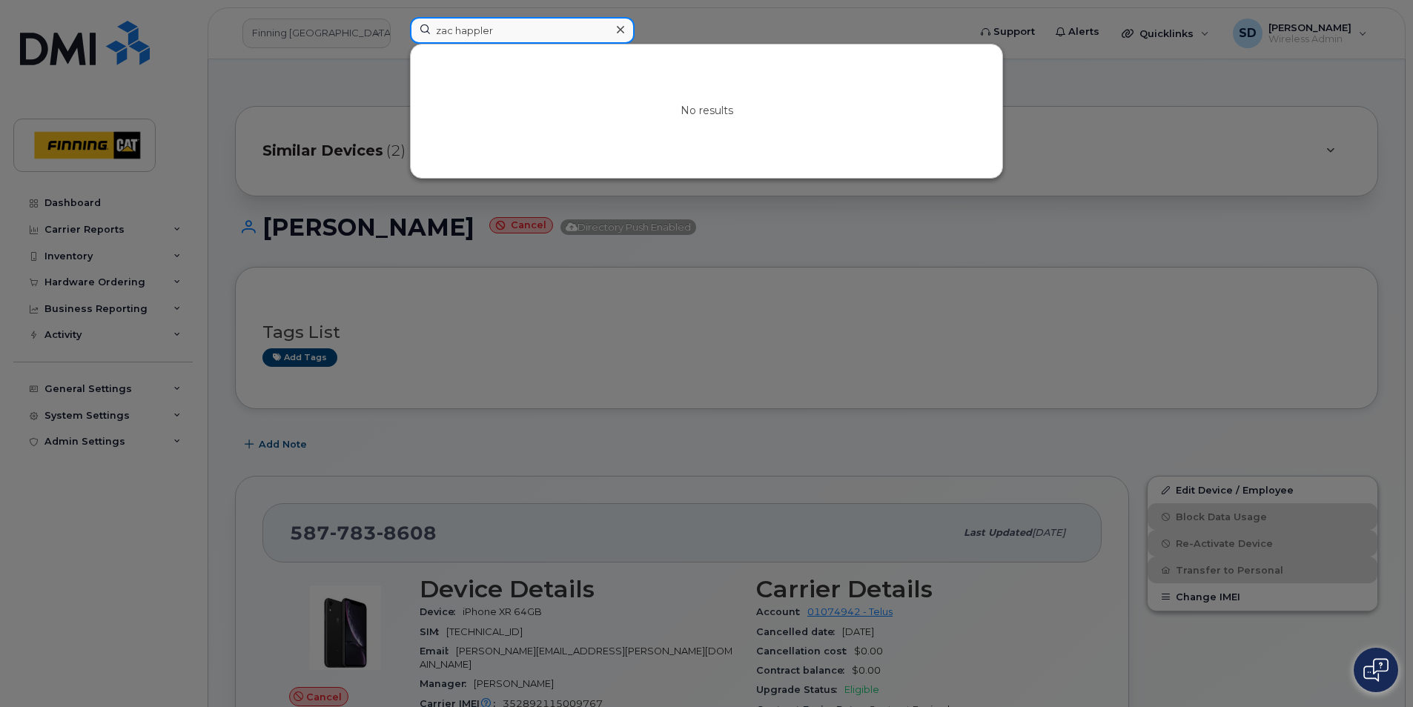
click at [450, 33] on input "zac happler" at bounding box center [522, 30] width 225 height 27
drag, startPoint x: 534, startPoint y: 21, endPoint x: 76, endPoint y: 16, distance: 458.8
click at [398, 17] on div "[PERSON_NAME] happler No results" at bounding box center [684, 33] width 572 height 33
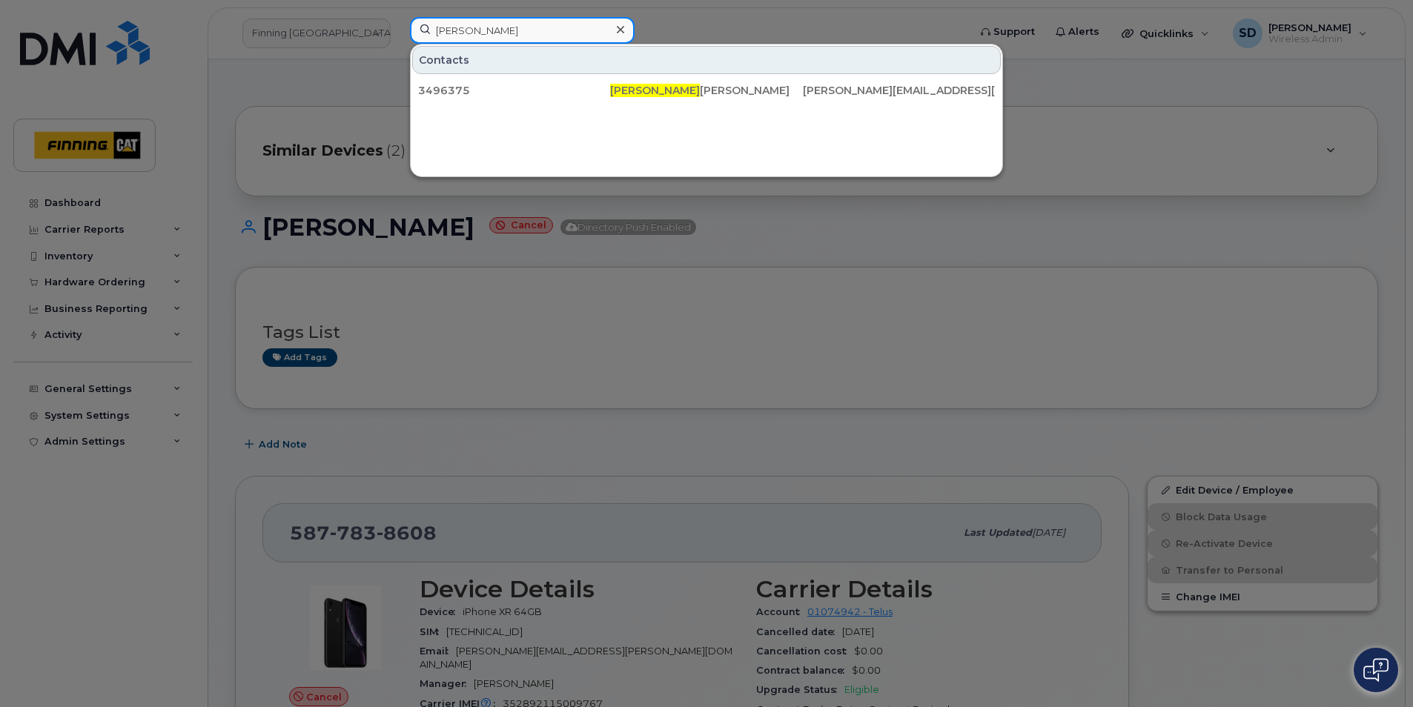
drag, startPoint x: 494, startPoint y: 31, endPoint x: 433, endPoint y: 32, distance: 61.5
click at [433, 32] on input "Zach h" at bounding box center [522, 30] width 225 height 27
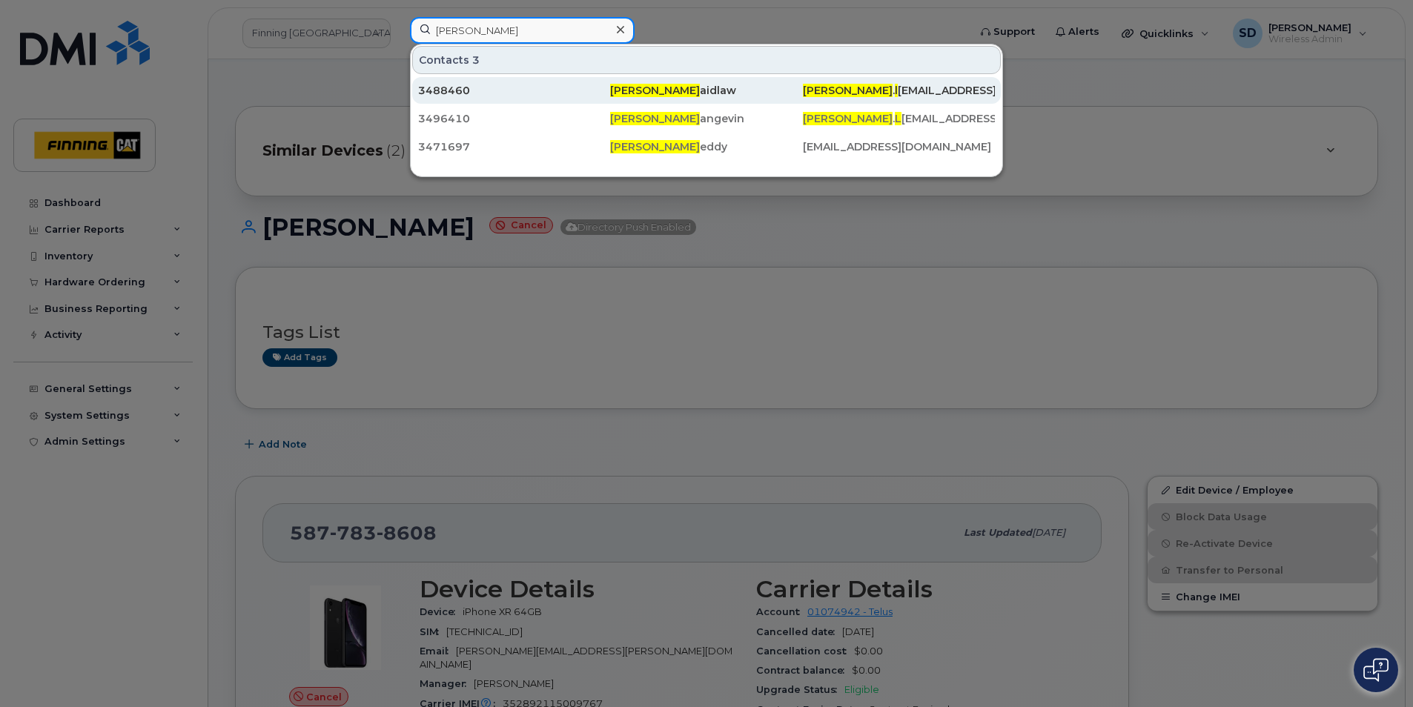
type input "Connor L"
click at [471, 92] on div "3488460" at bounding box center [514, 90] width 192 height 15
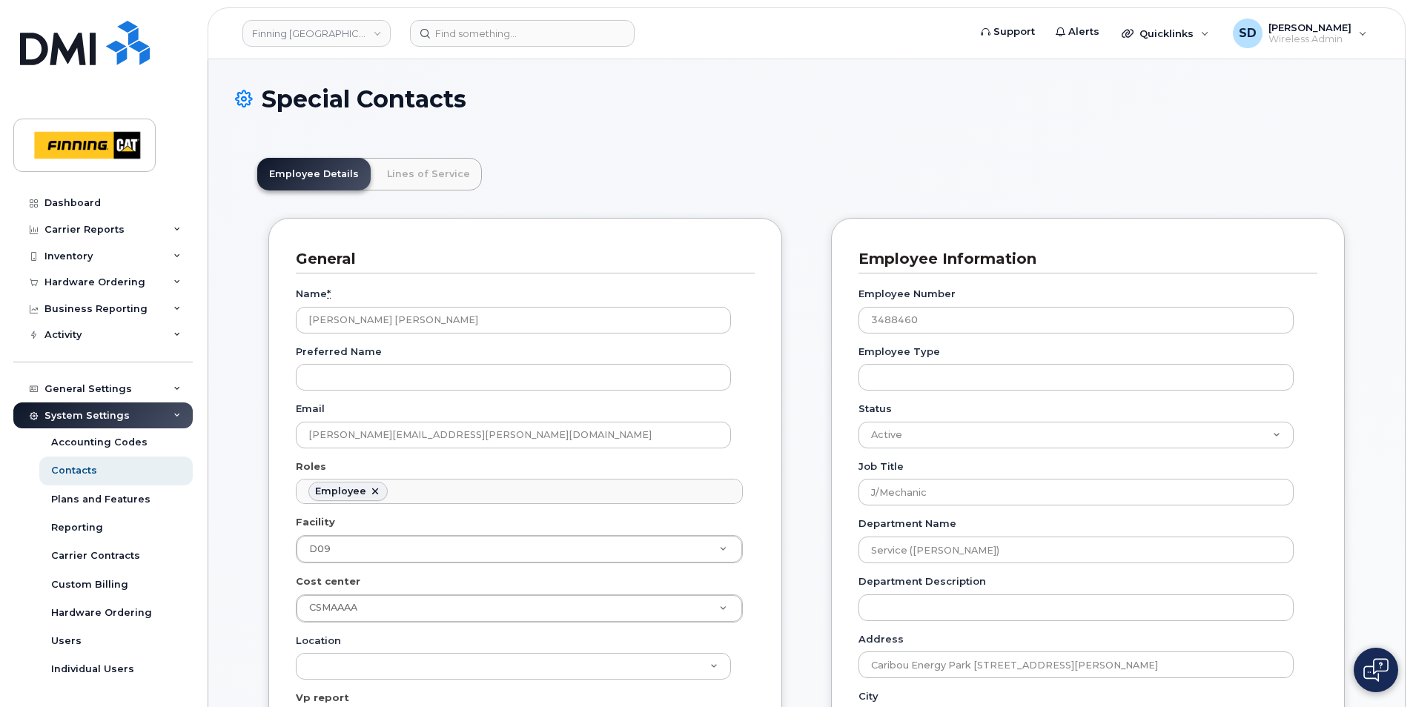
scroll to position [44, 0]
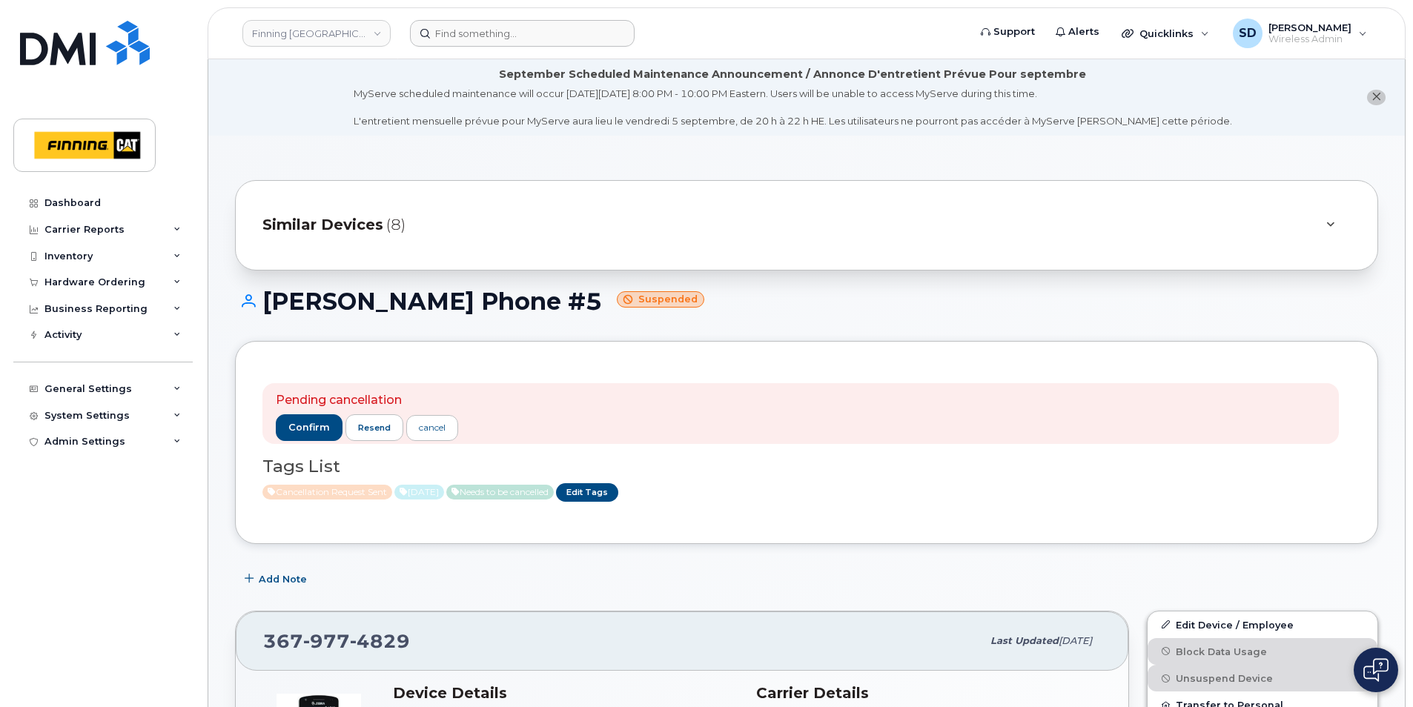
scroll to position [741, 0]
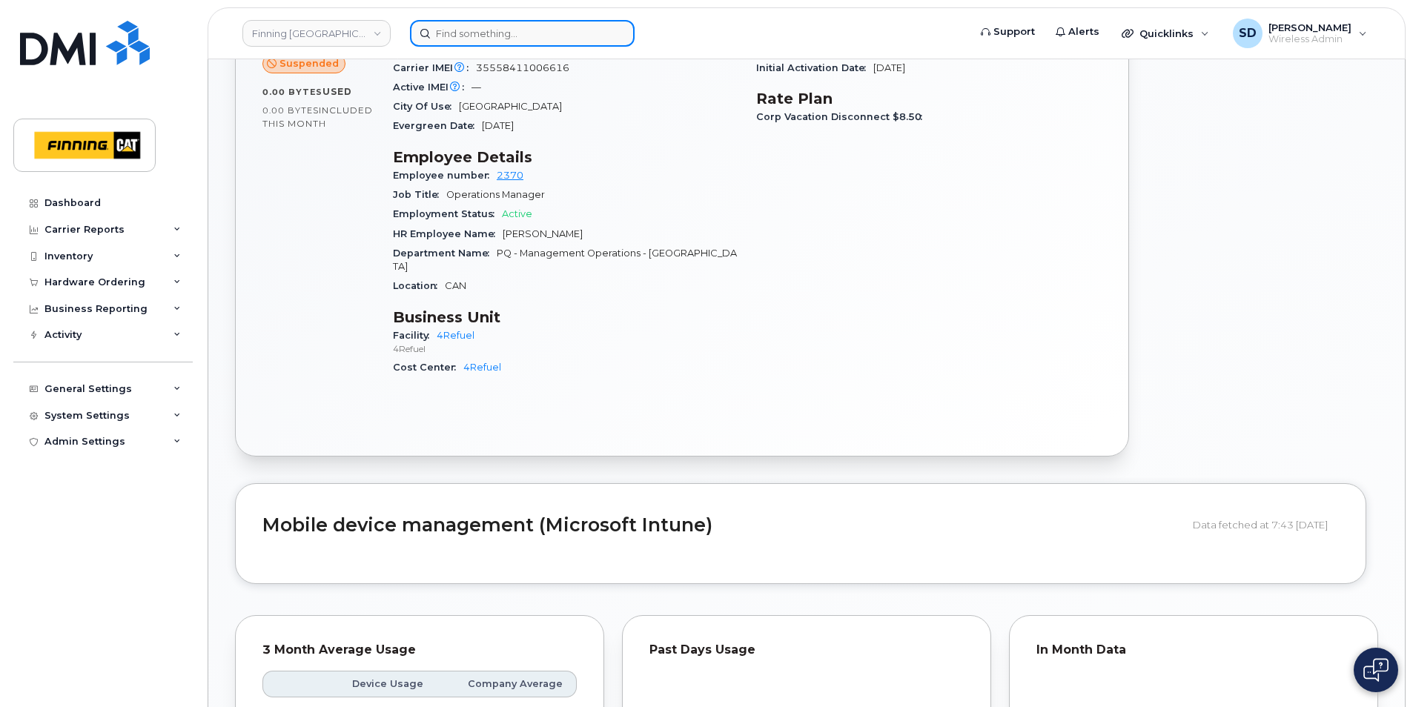
click input
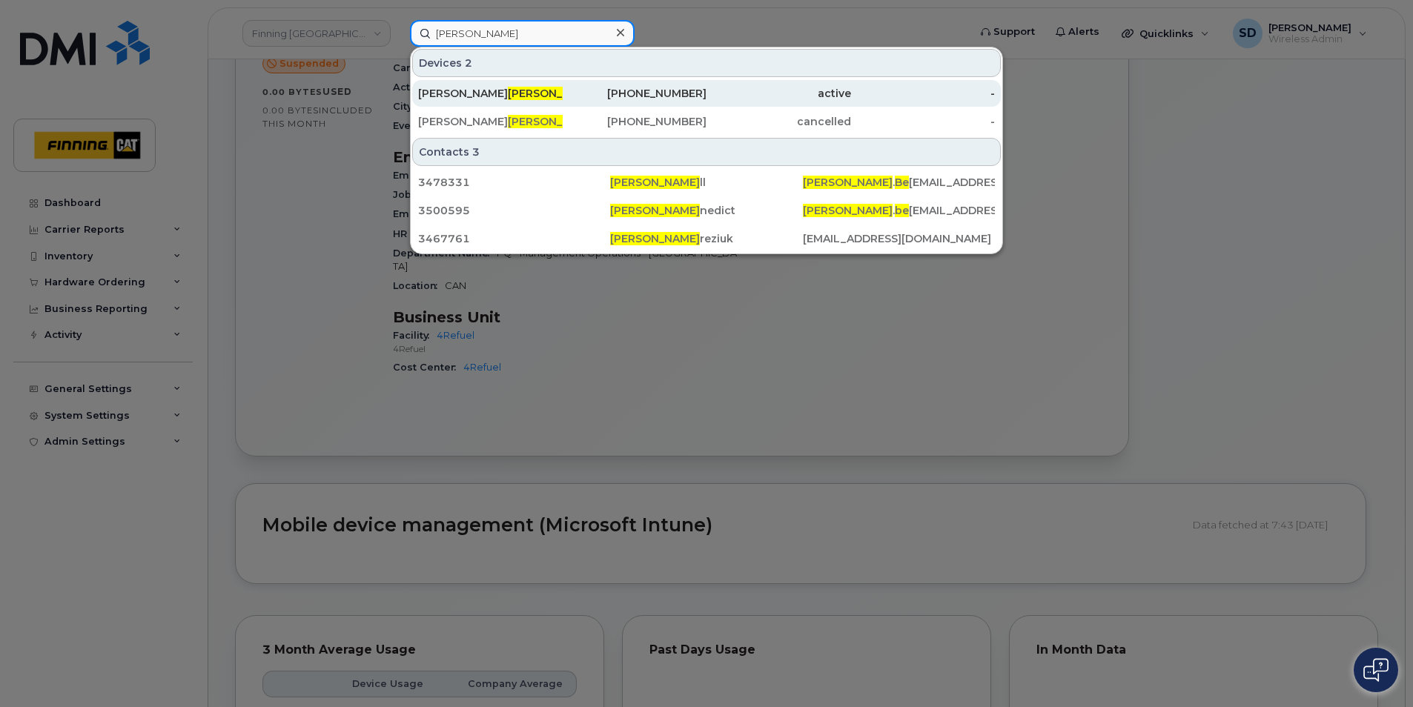
type input "Brian Be"
click span "Brian Be"
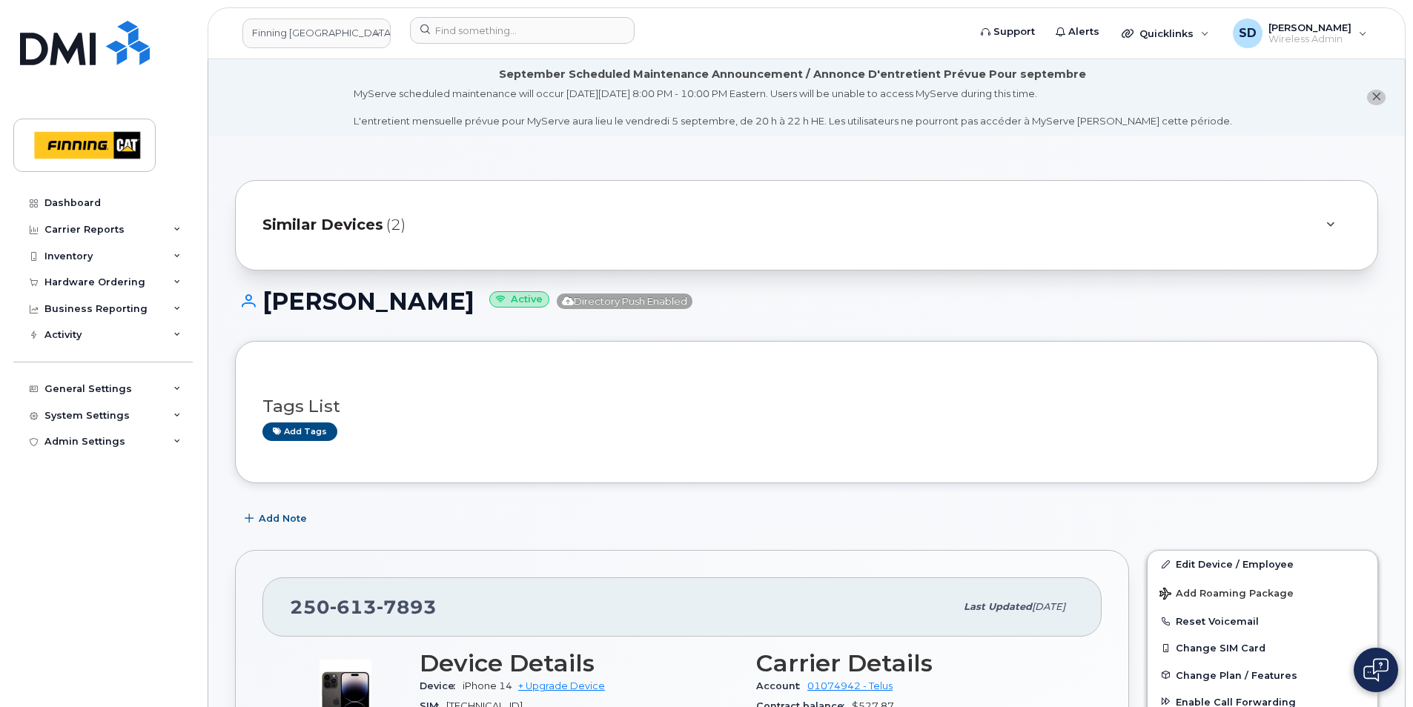
click at [349, 221] on span "Similar Devices" at bounding box center [322, 224] width 121 height 21
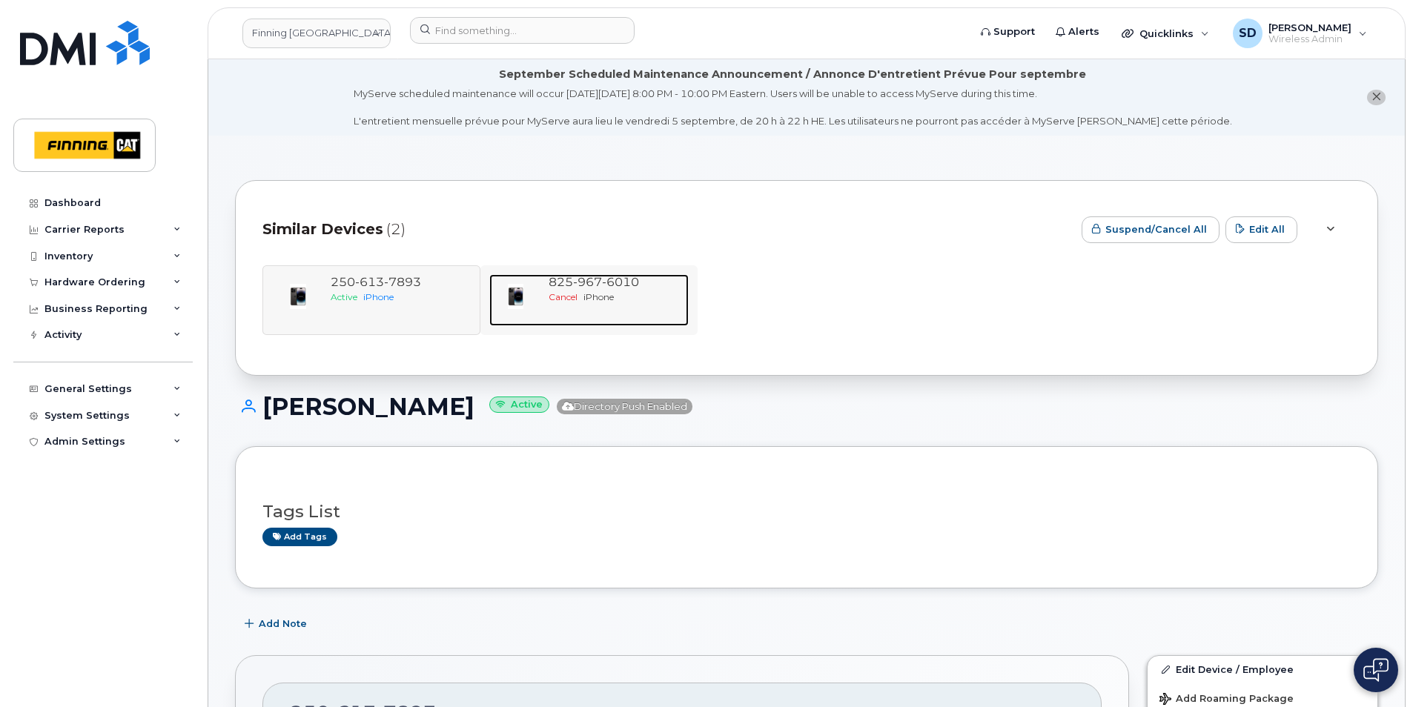
click at [601, 280] on span "967" at bounding box center [587, 282] width 29 height 14
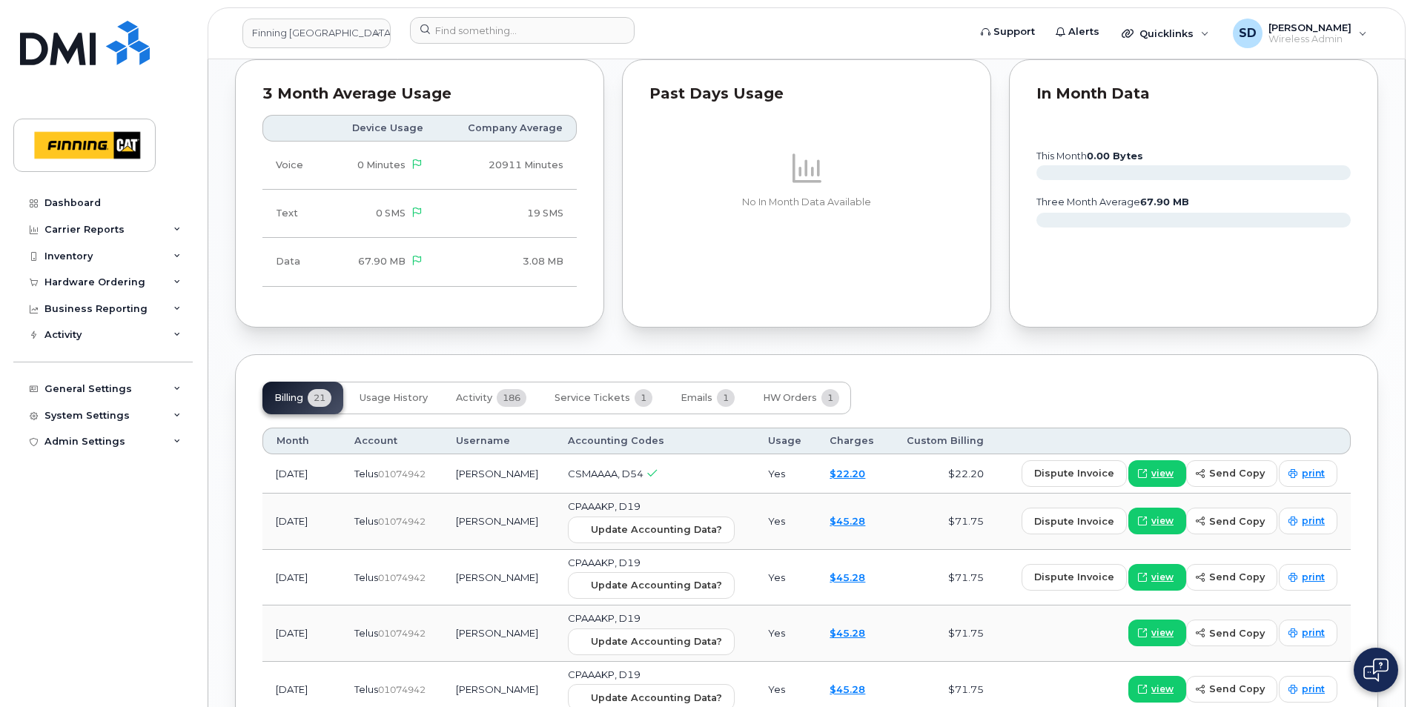
scroll to position [1495, 0]
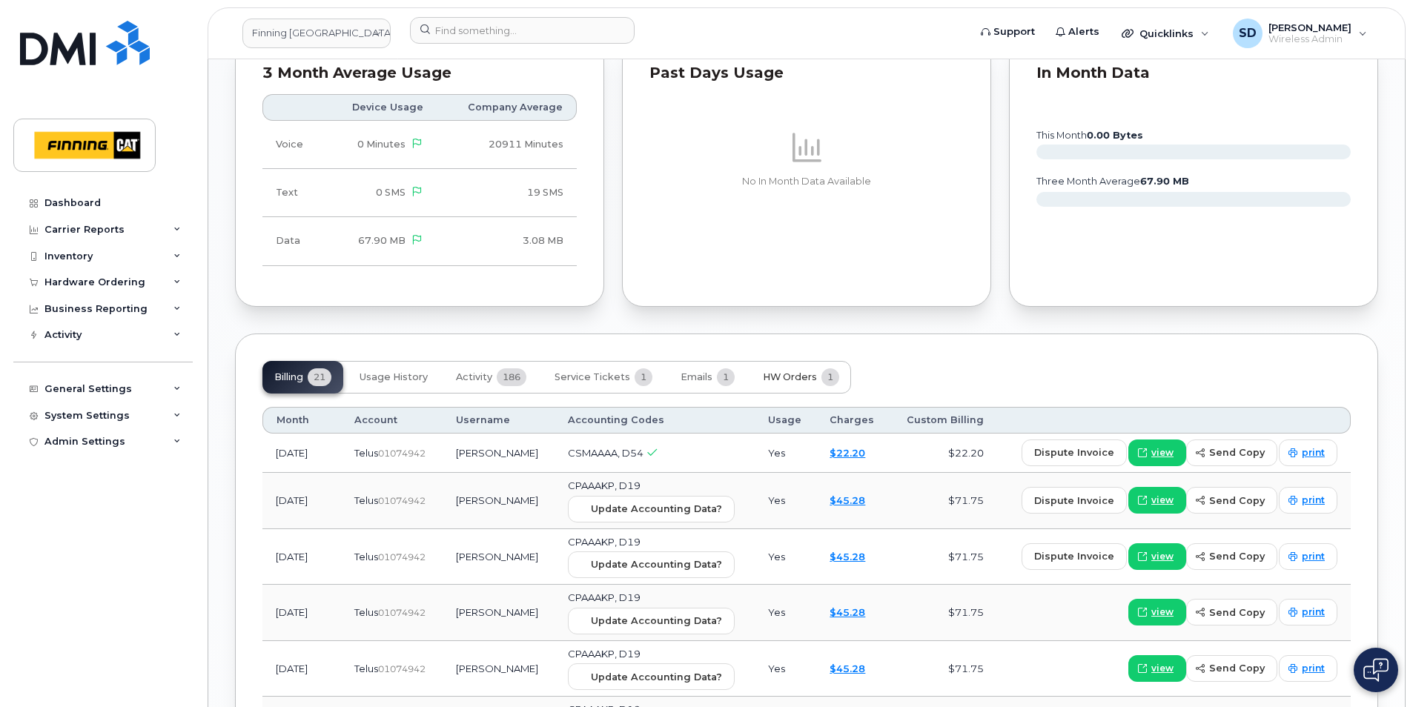
click at [800, 371] on span "HW Orders" at bounding box center [790, 377] width 54 height 12
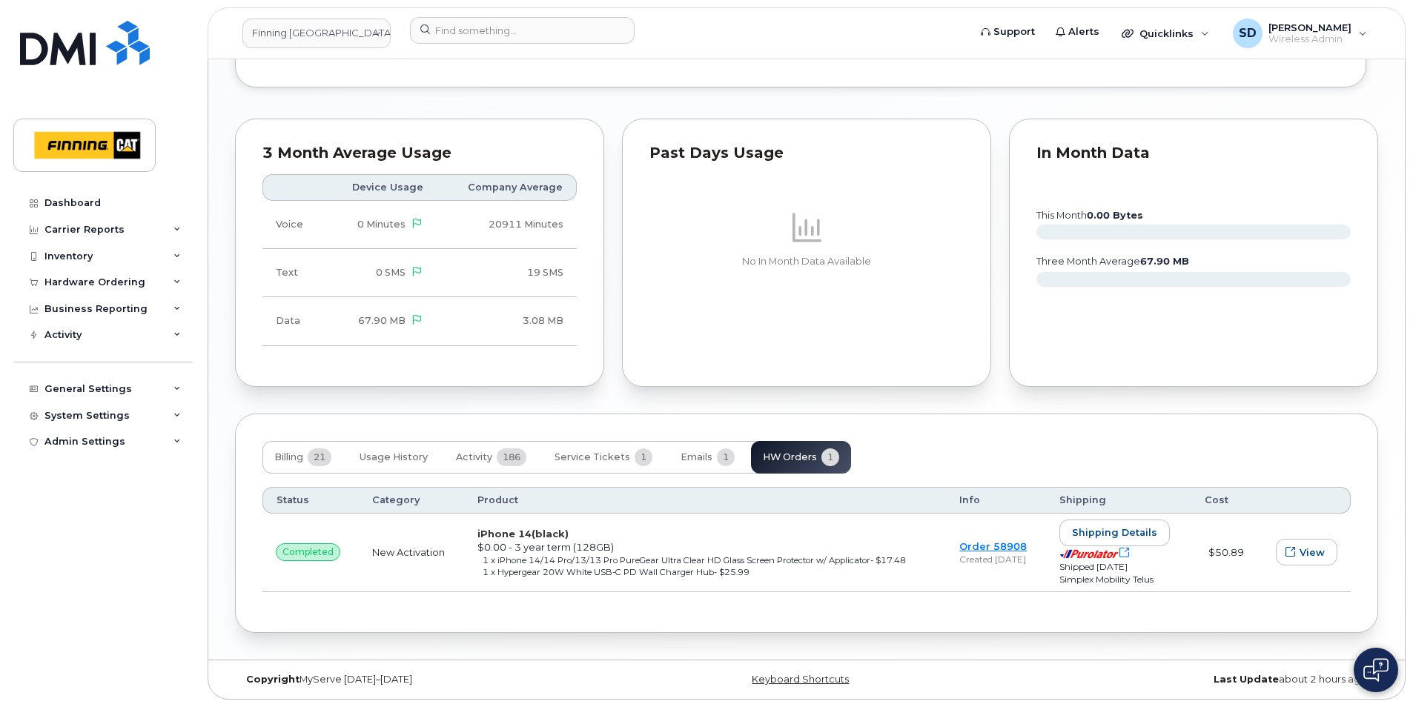
scroll to position [1401, 0]
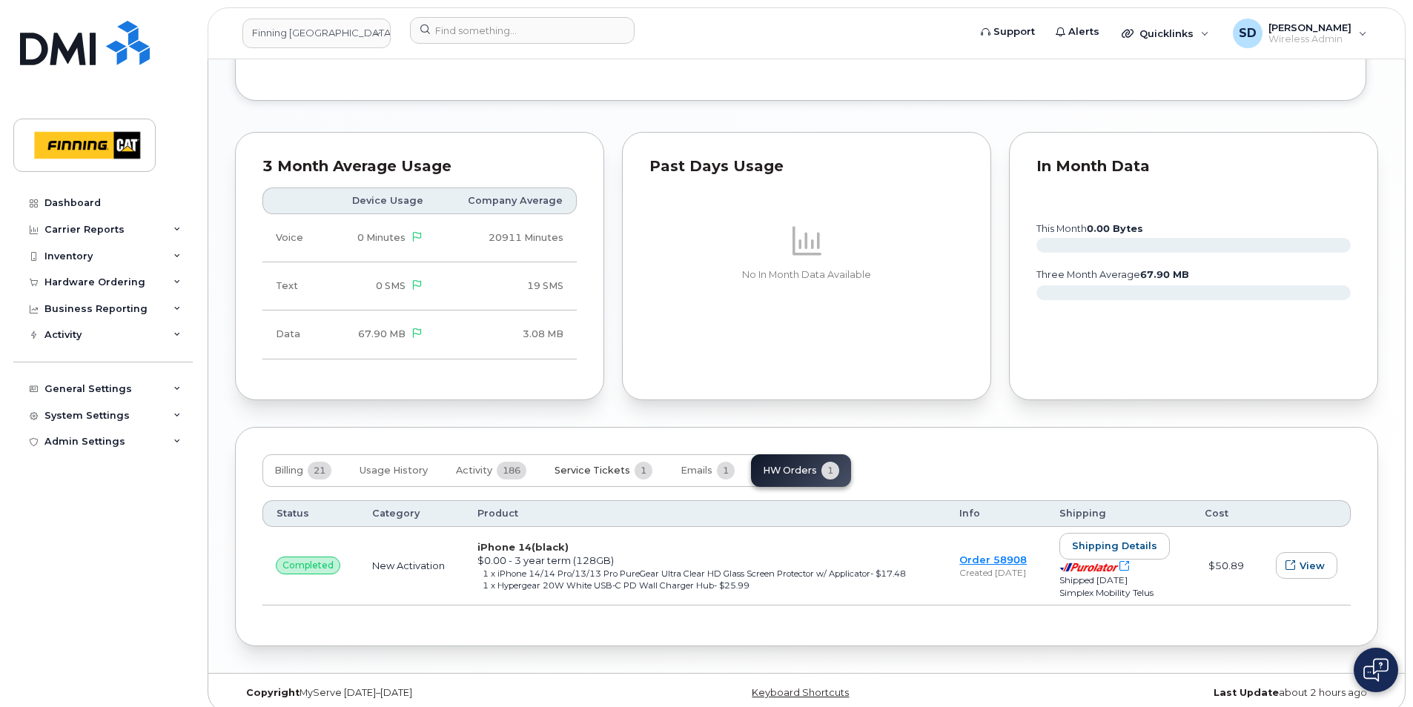
click at [613, 465] on span "Service Tickets" at bounding box center [592, 471] width 76 height 12
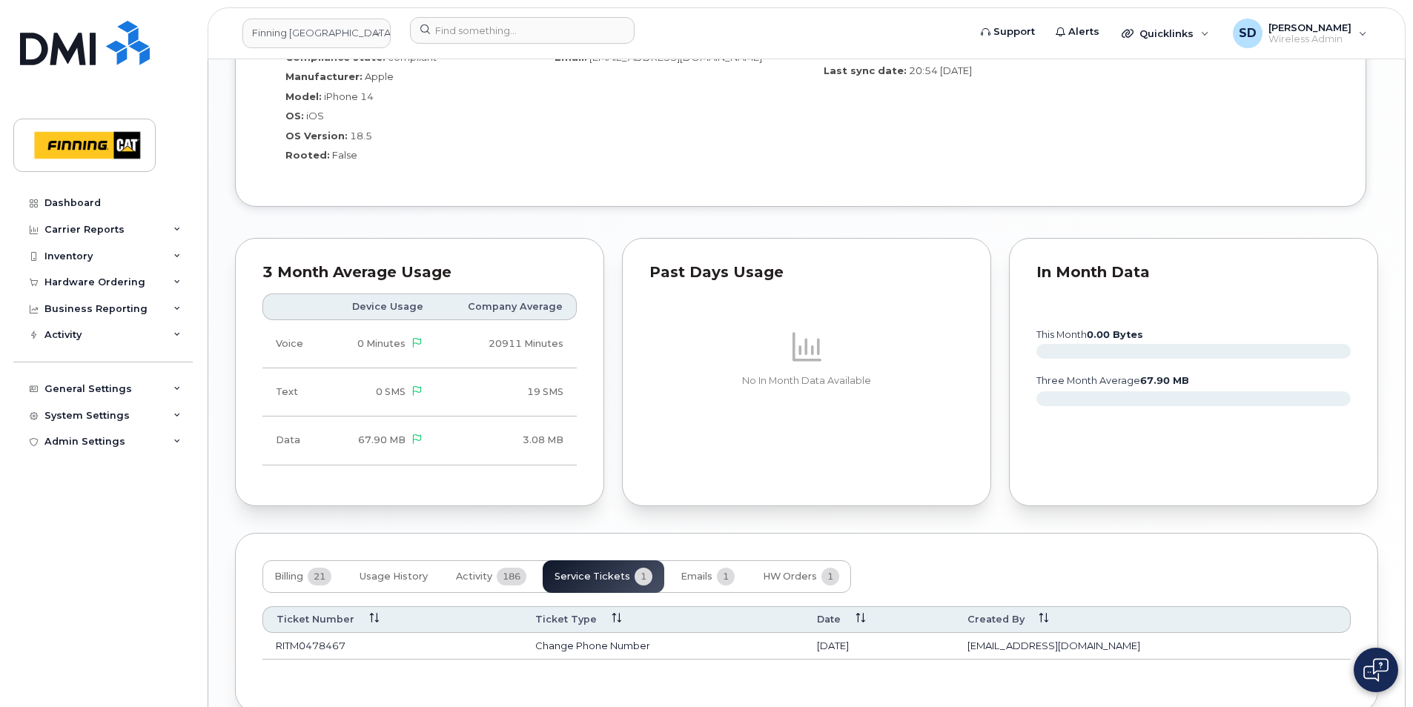
scroll to position [1361, 0]
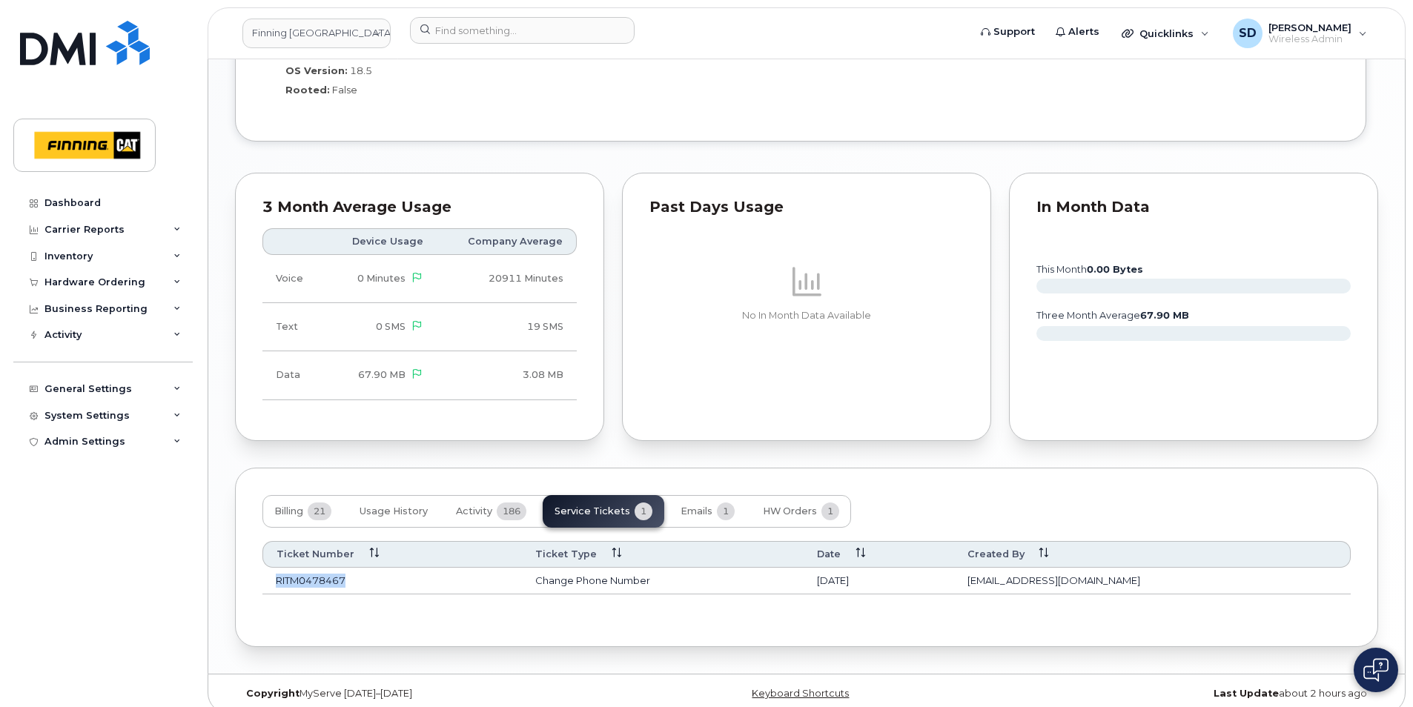
drag, startPoint x: 354, startPoint y: 570, endPoint x: 280, endPoint y: 569, distance: 74.1
click at [280, 571] on td "RITM0478467" at bounding box center [391, 581] width 259 height 27
drag, startPoint x: 280, startPoint y: 569, endPoint x: 368, endPoint y: 571, distance: 87.5
click at [381, 572] on td "RITM0478467" at bounding box center [391, 581] width 259 height 27
click at [360, 568] on td "RITM0478467" at bounding box center [391, 581] width 259 height 27
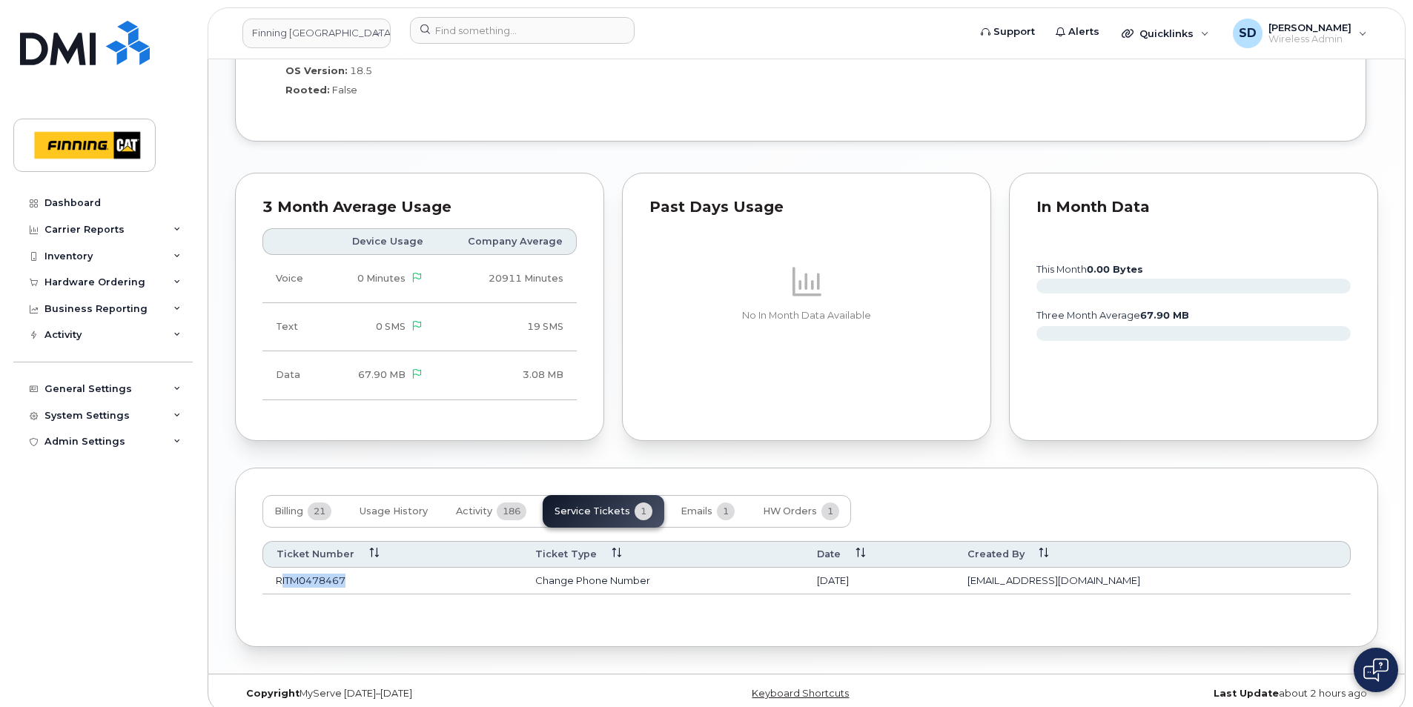
click at [381, 568] on td "RITM0478467" at bounding box center [391, 581] width 259 height 27
click at [418, 605] on div "Ticket Number Ticket Type Date Created By RITM0478467 Change Phone Number Aug 0…" at bounding box center [806, 574] width 1088 height 92
drag, startPoint x: 357, startPoint y: 568, endPoint x: 288, endPoint y: 573, distance: 69.1
click at [288, 574] on td "RITM0478467" at bounding box center [391, 581] width 259 height 27
drag, startPoint x: 288, startPoint y: 573, endPoint x: 380, endPoint y: 568, distance: 92.0
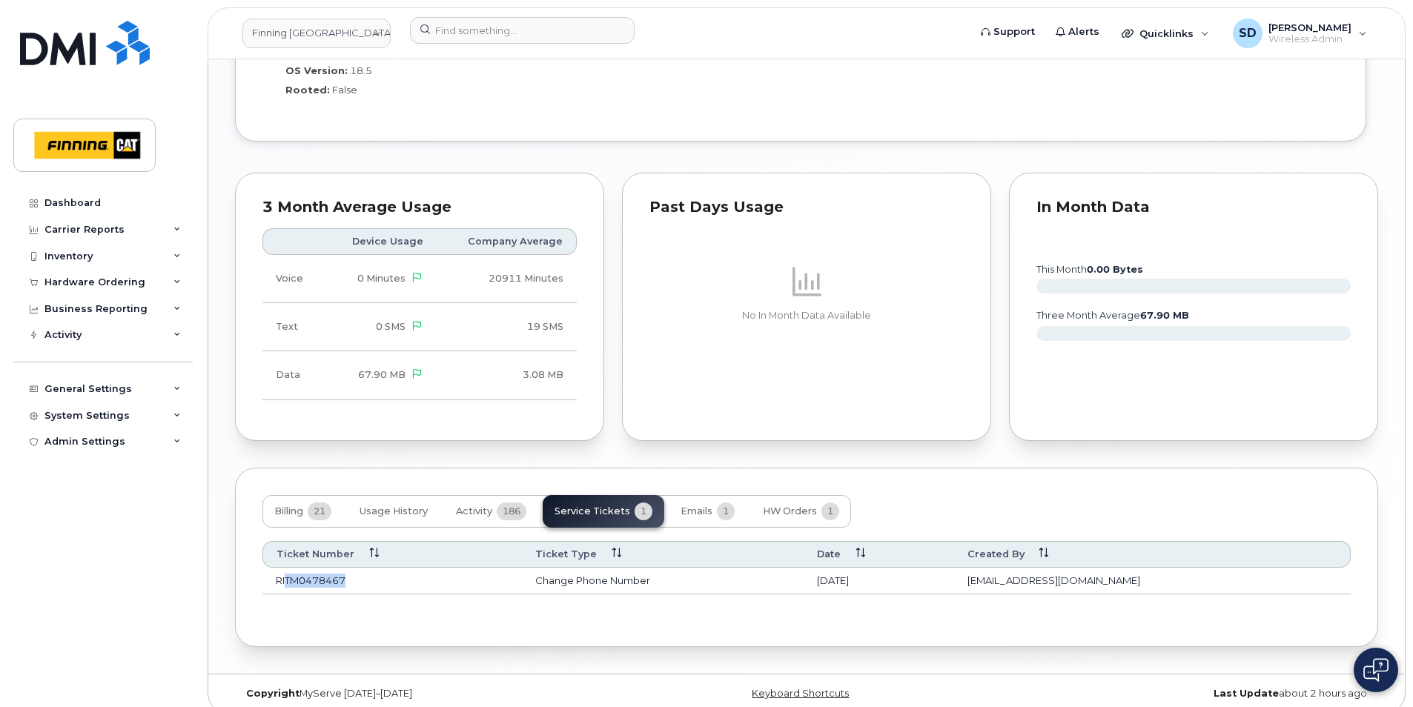
click at [384, 568] on td "RITM0478467" at bounding box center [391, 581] width 259 height 27
drag, startPoint x: 350, startPoint y: 568, endPoint x: 276, endPoint y: 568, distance: 74.1
click at [276, 568] on td "RITM0478467" at bounding box center [391, 581] width 259 height 27
copy td "RITM0478467"
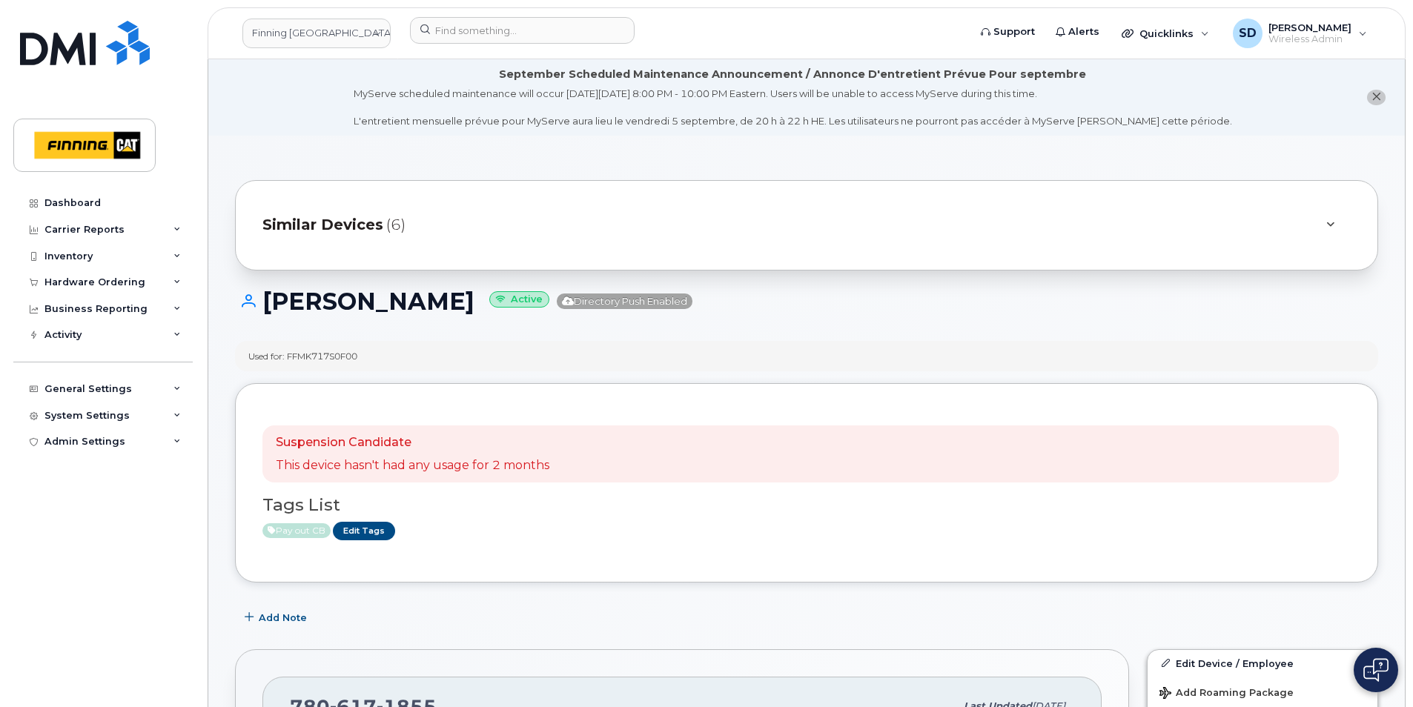
click at [328, 219] on span "Similar Devices" at bounding box center [322, 224] width 121 height 21
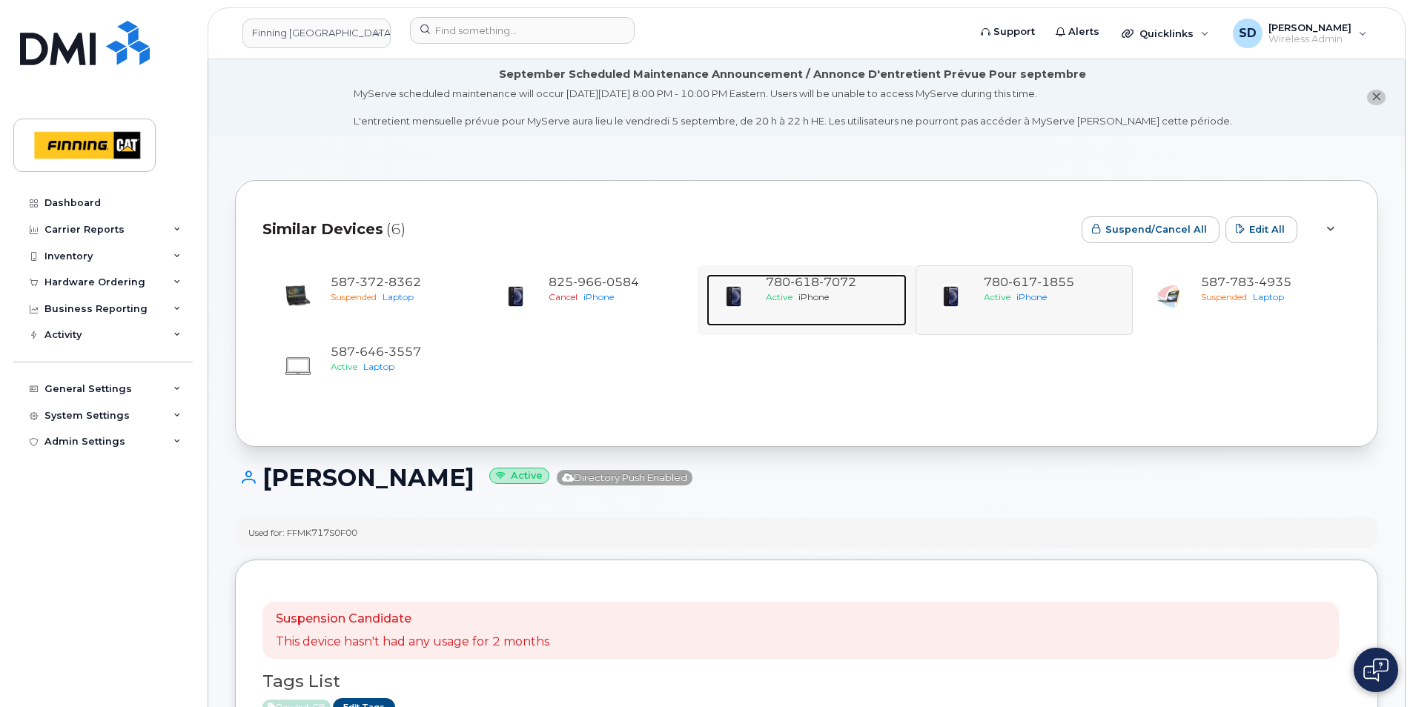
click at [803, 279] on span "618" at bounding box center [804, 282] width 29 height 14
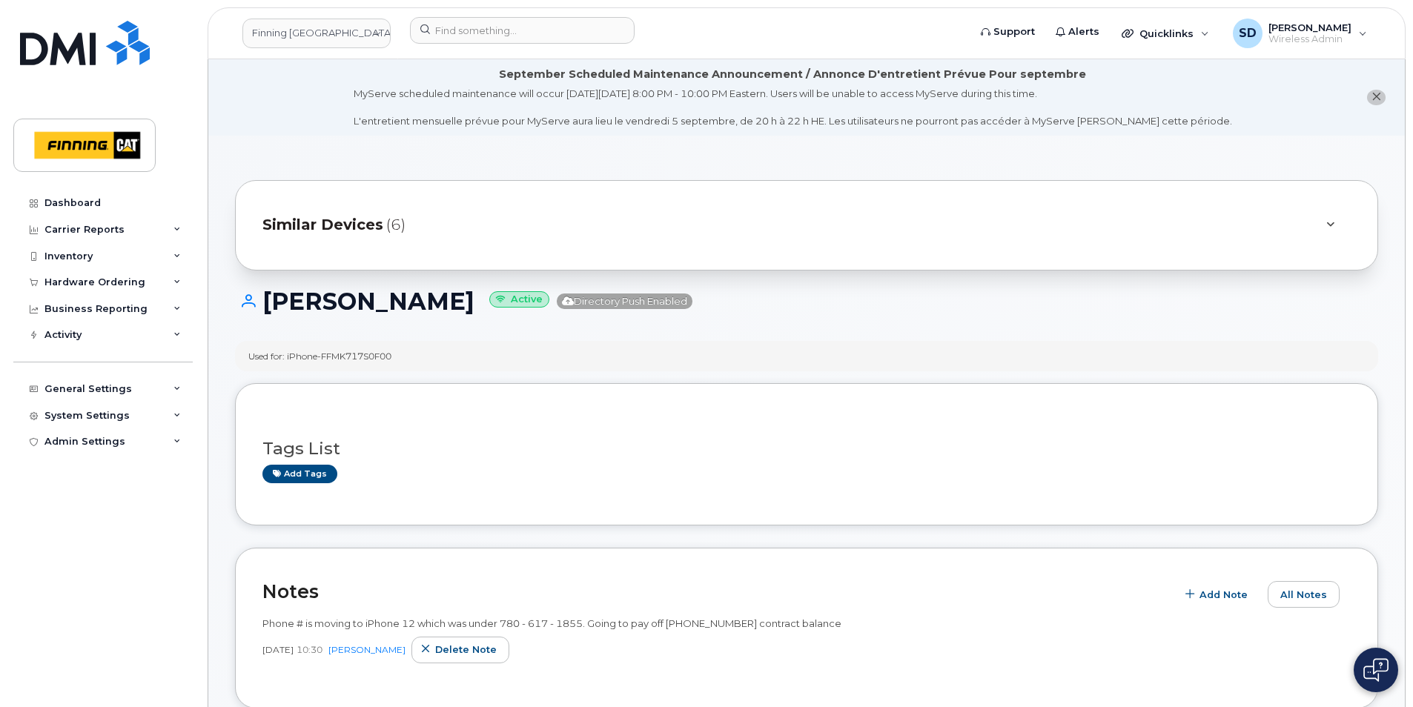
click at [358, 222] on span "Similar Devices" at bounding box center [322, 224] width 121 height 21
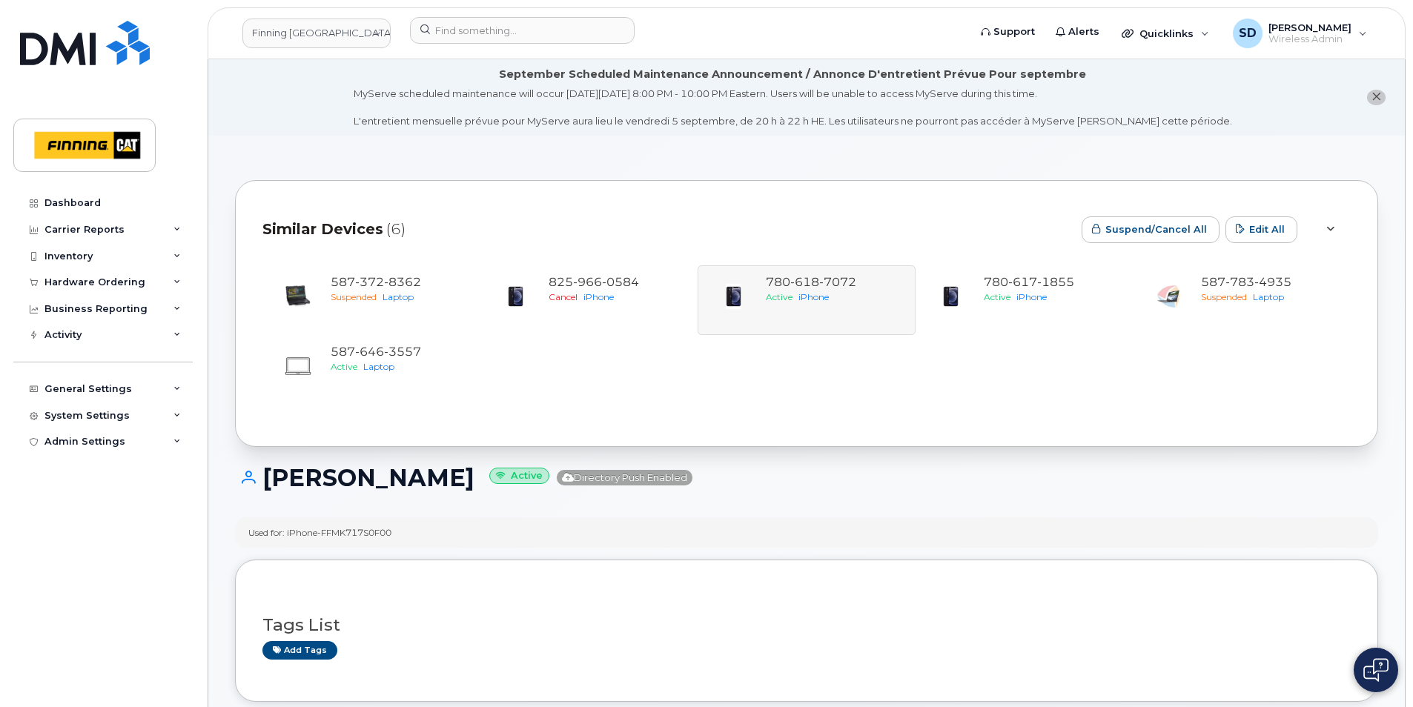
click at [854, 285] on div "[PHONE_NUMBER] Suspended Laptop [PHONE_NUMBER] Cancel iPhone [PHONE_NUMBER] Act…" at bounding box center [806, 335] width 1088 height 141
click at [1023, 279] on span "617" at bounding box center [1022, 282] width 29 height 14
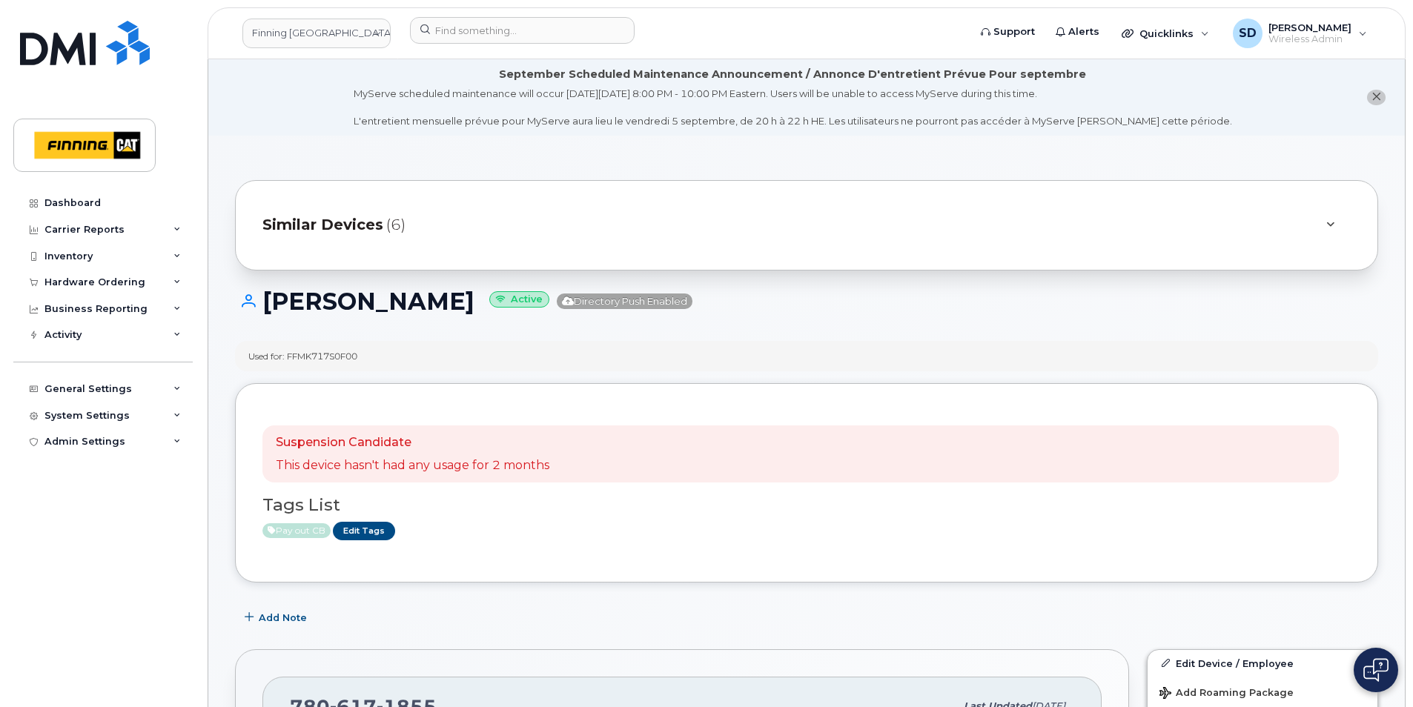
click at [353, 218] on span "Similar Devices" at bounding box center [322, 224] width 121 height 21
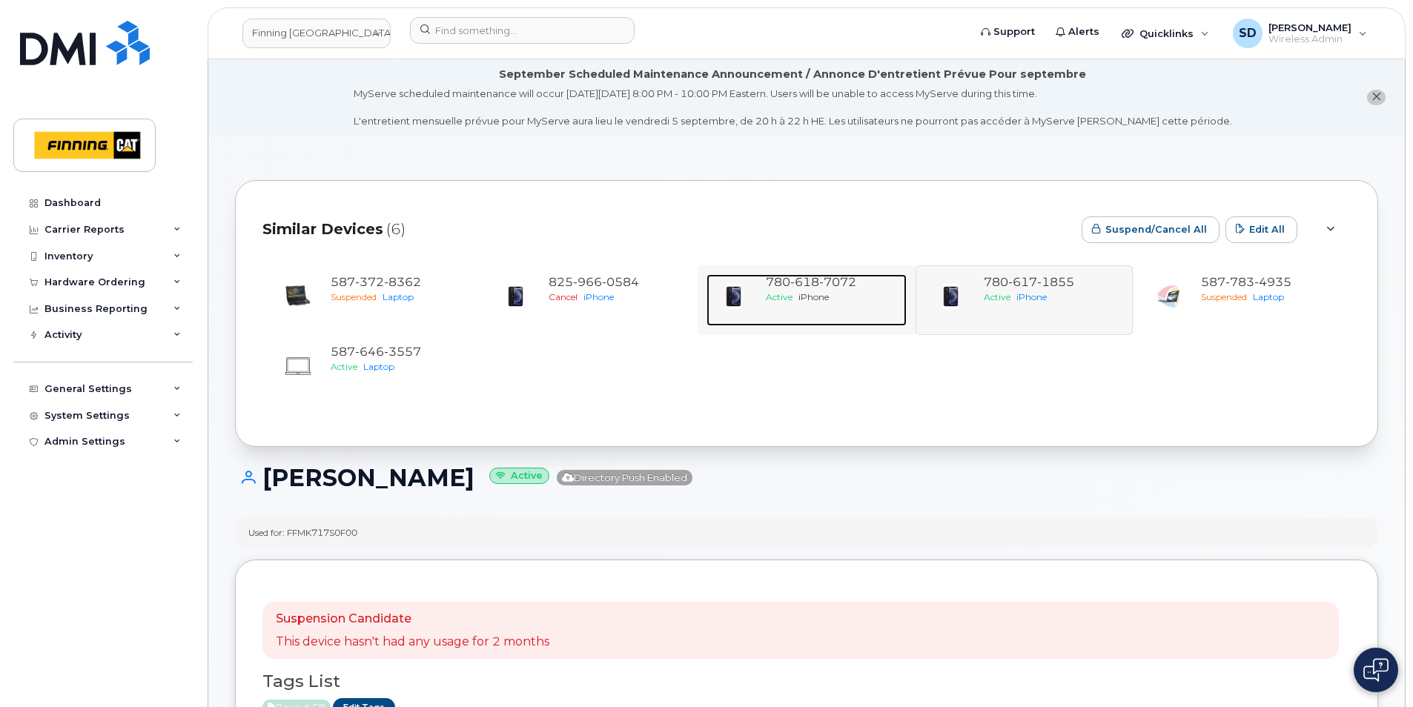
click at [808, 279] on span "618" at bounding box center [804, 282] width 29 height 14
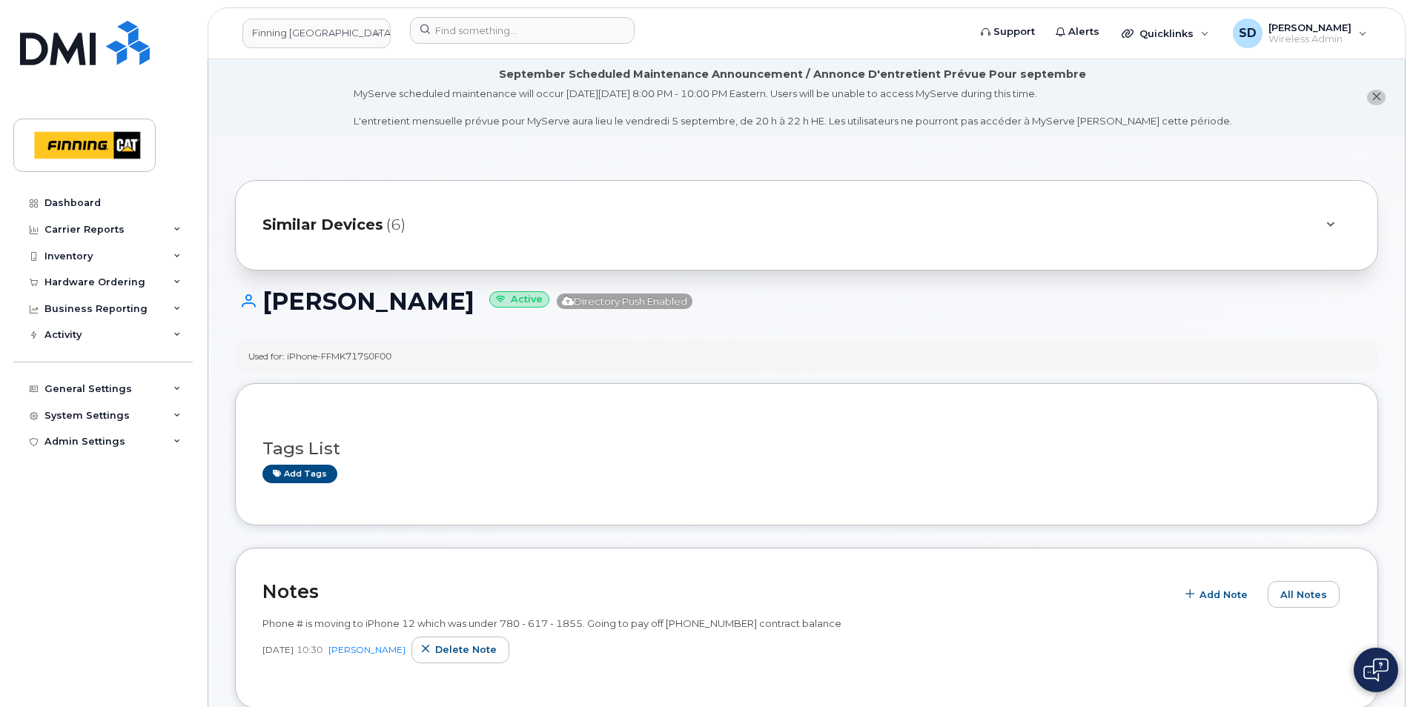
click at [394, 213] on div "Similar Devices (6)" at bounding box center [785, 226] width 1046 height 36
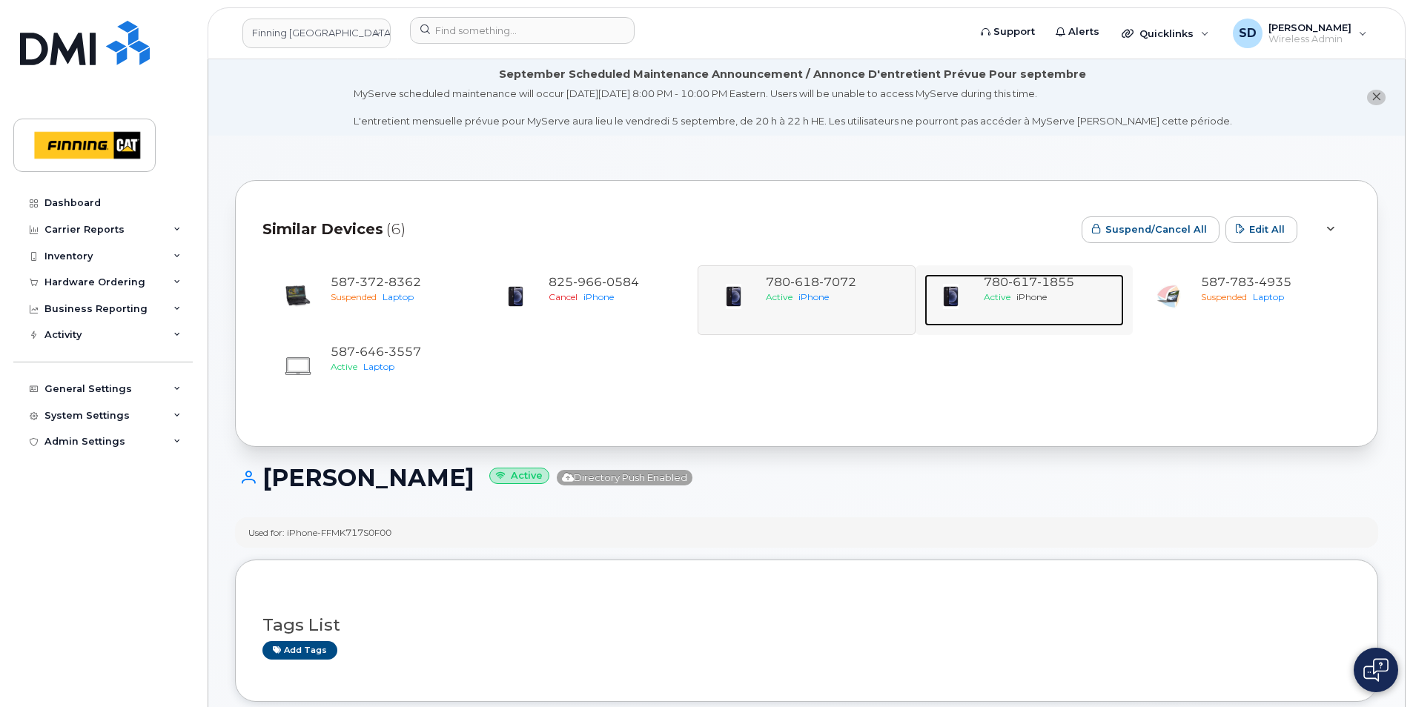
click at [1024, 278] on span "617" at bounding box center [1022, 282] width 29 height 14
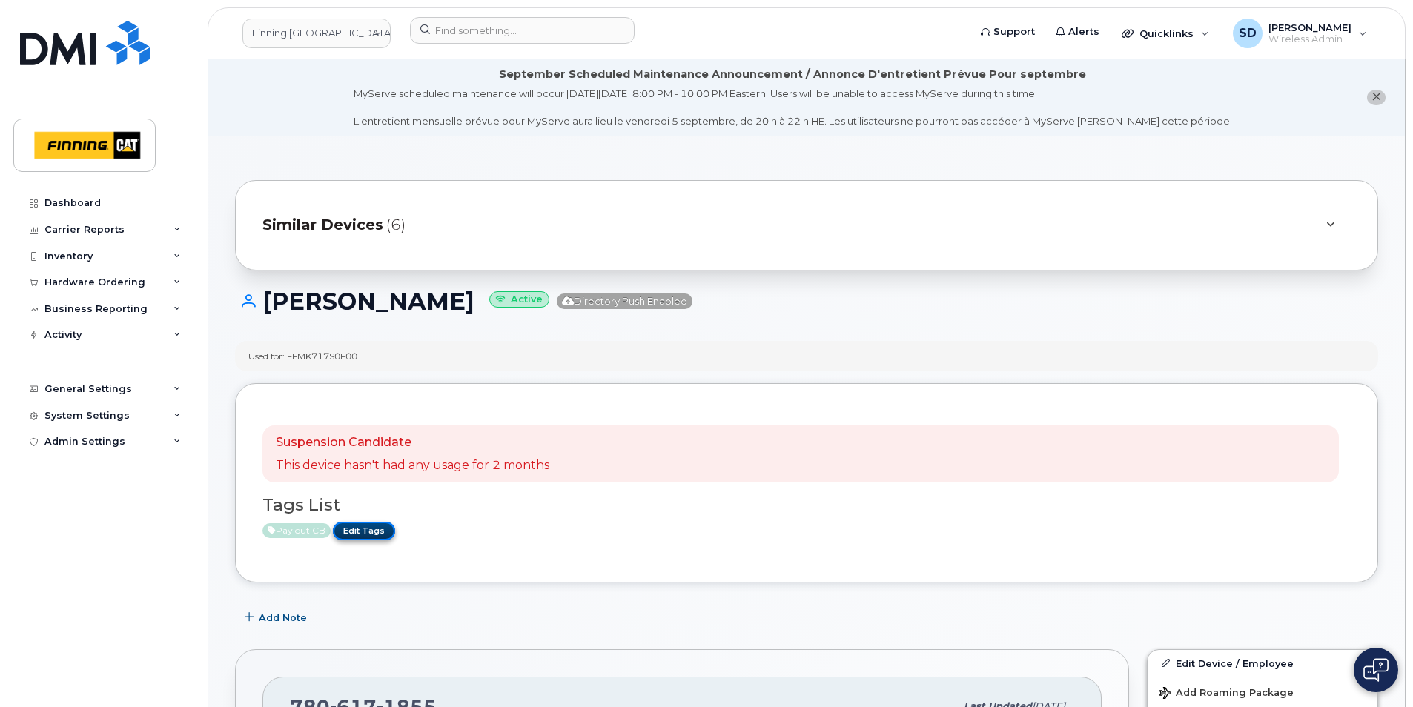
click at [382, 531] on link "Edit Tags" at bounding box center [364, 531] width 62 height 19
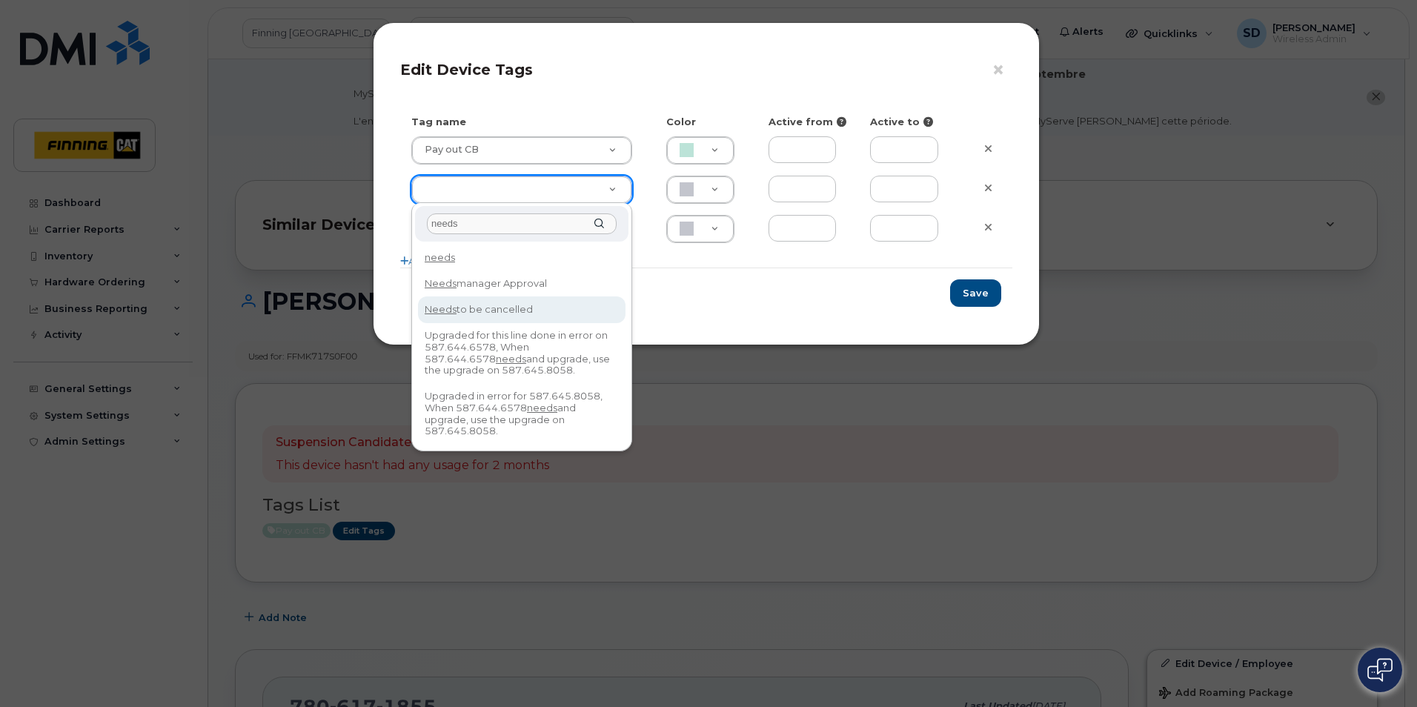
type input "needs"
type input "Needs to be cancelled"
type input "BCE3D8"
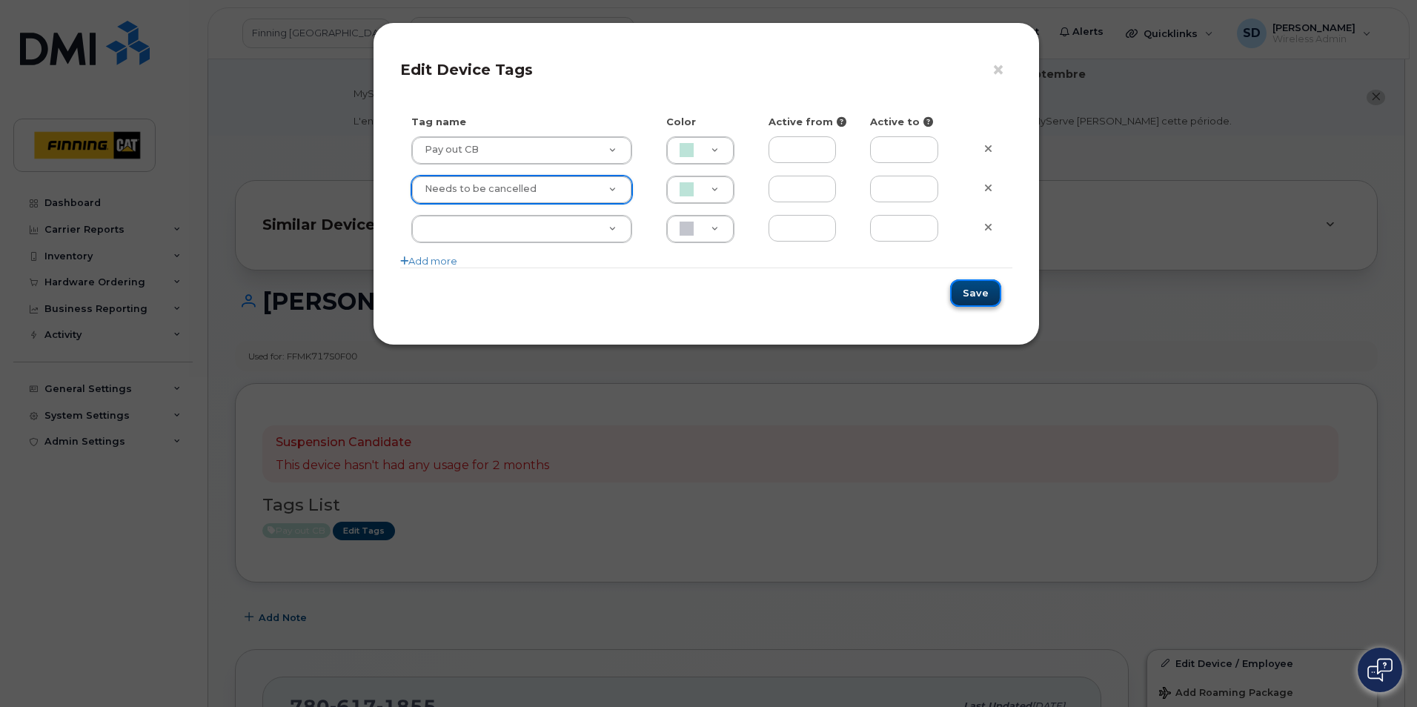
click at [973, 300] on button "Save" at bounding box center [975, 292] width 51 height 27
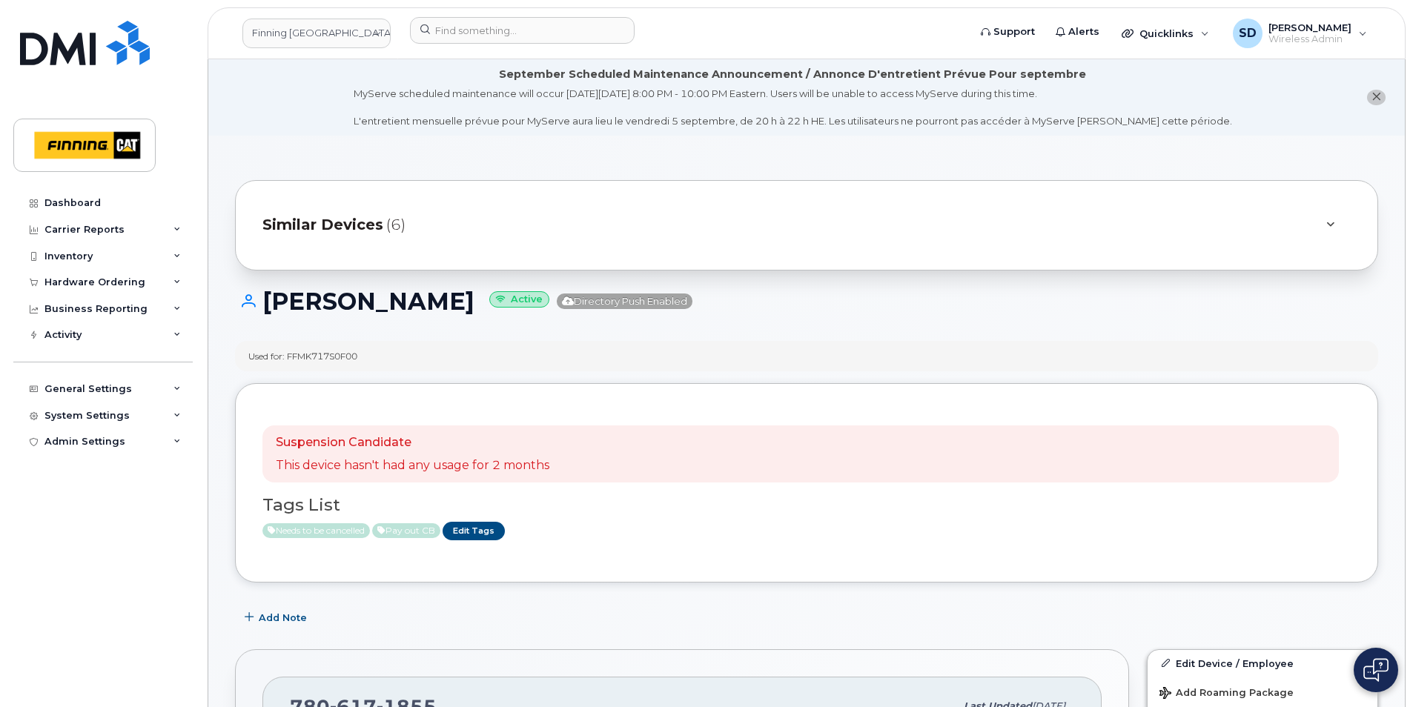
click at [684, 451] on div "Suspension Candidate This device hasn't had any usage for 2 months" at bounding box center [800, 454] width 1076 height 58
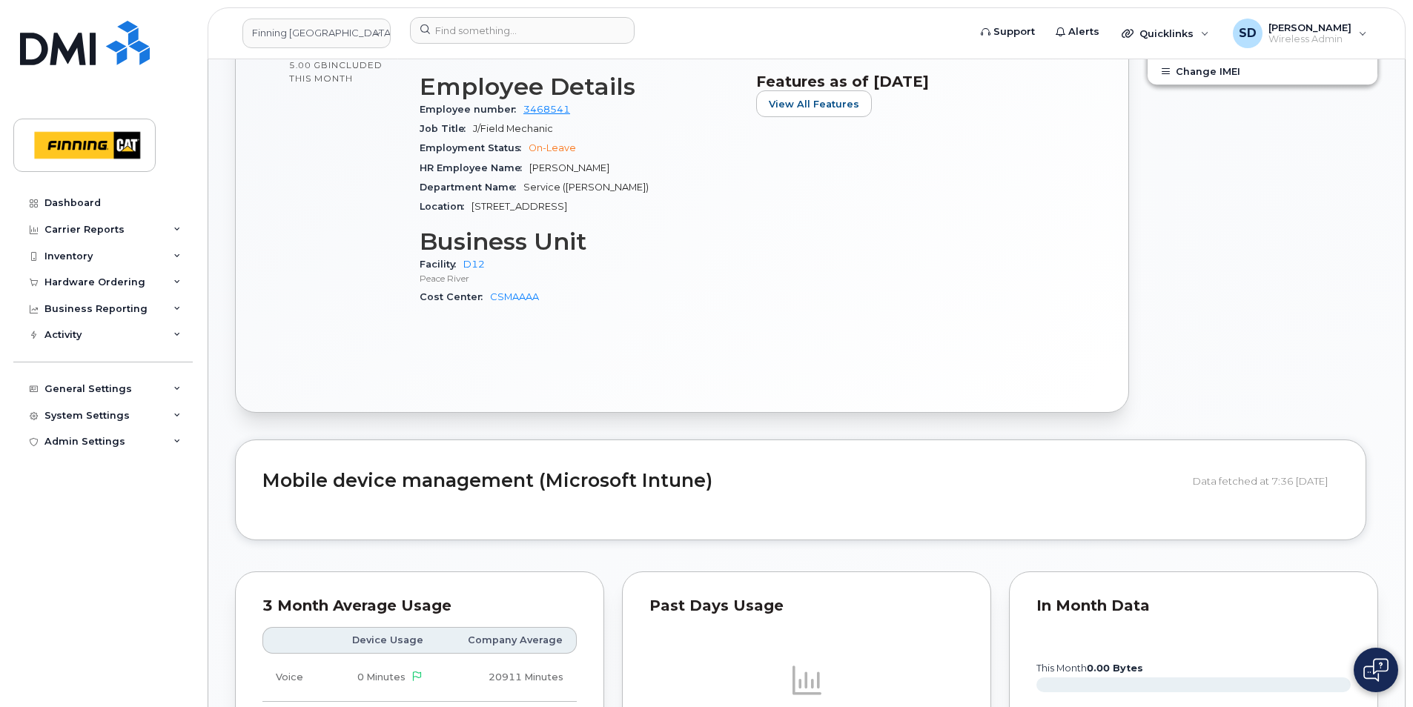
scroll to position [593, 0]
